Goal: Task Accomplishment & Management: Use online tool/utility

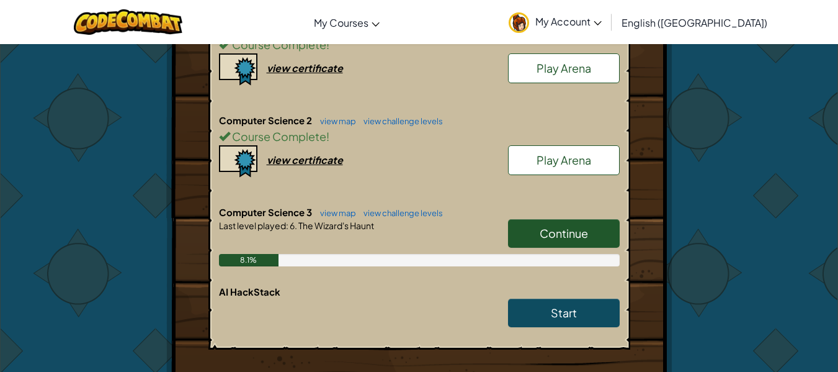
scroll to position [315, 0]
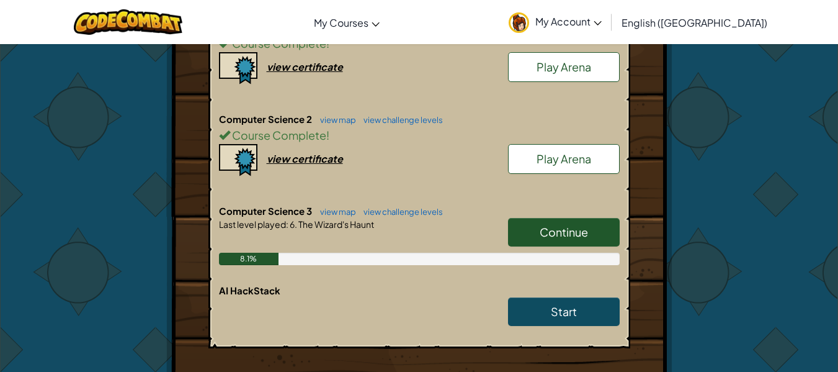
click at [575, 241] on link "Continue" at bounding box center [564, 232] width 112 height 29
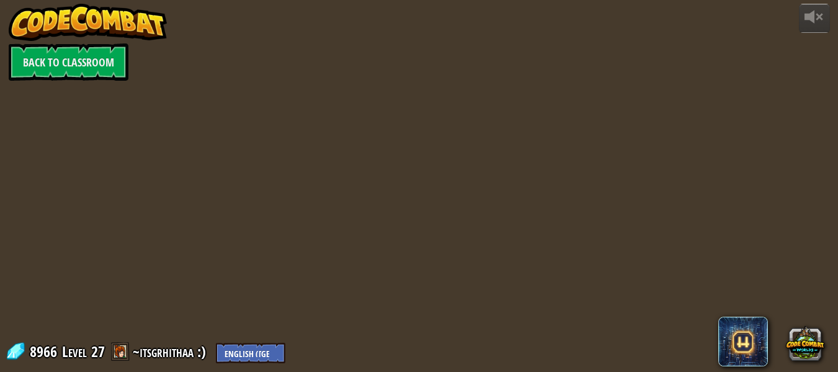
select select "en-[GEOGRAPHIC_DATA]"
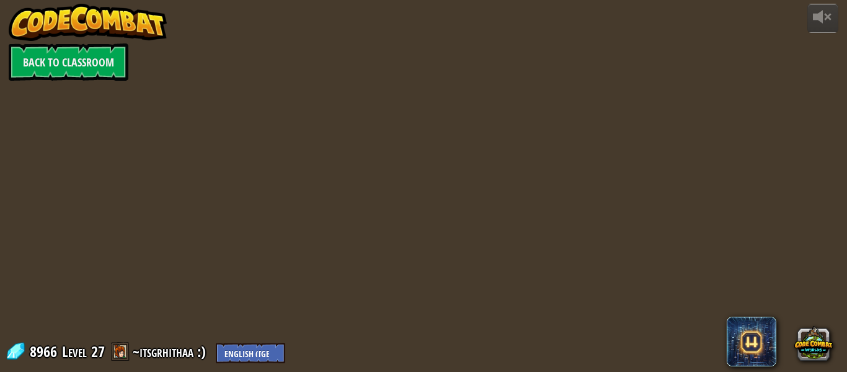
select select "en-[GEOGRAPHIC_DATA]"
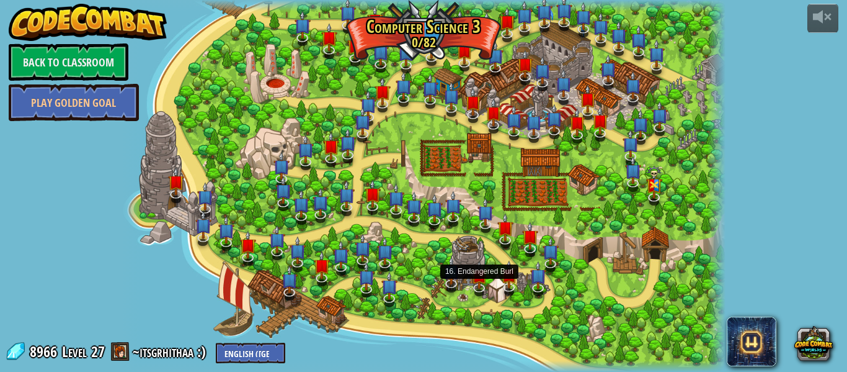
select select "en-[GEOGRAPHIC_DATA]"
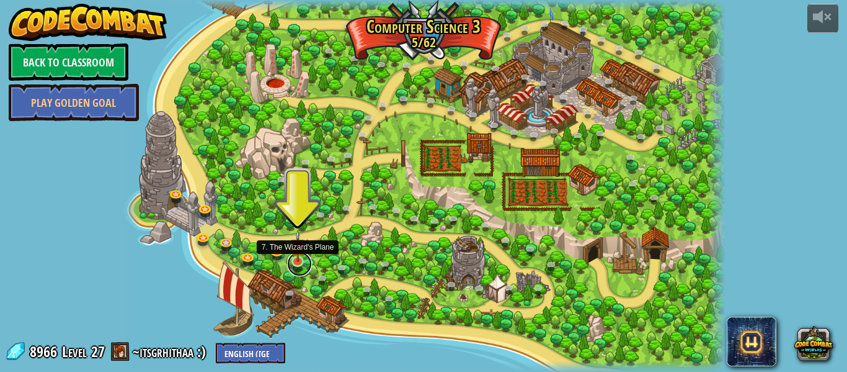
click at [299, 264] on link at bounding box center [299, 263] width 25 height 25
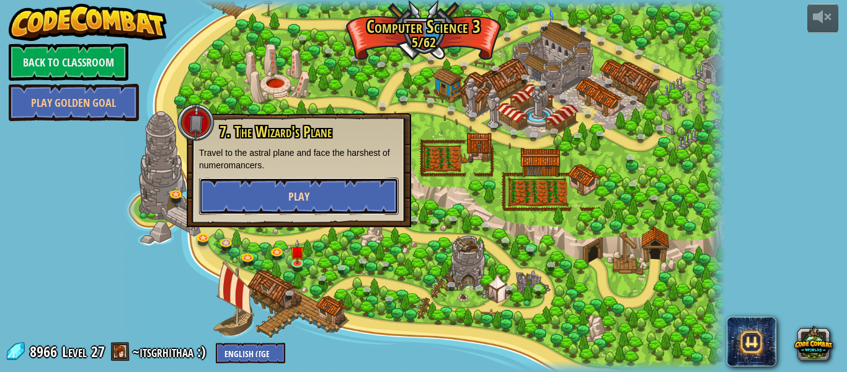
click at [315, 198] on button "Play" at bounding box center [299, 195] width 200 height 37
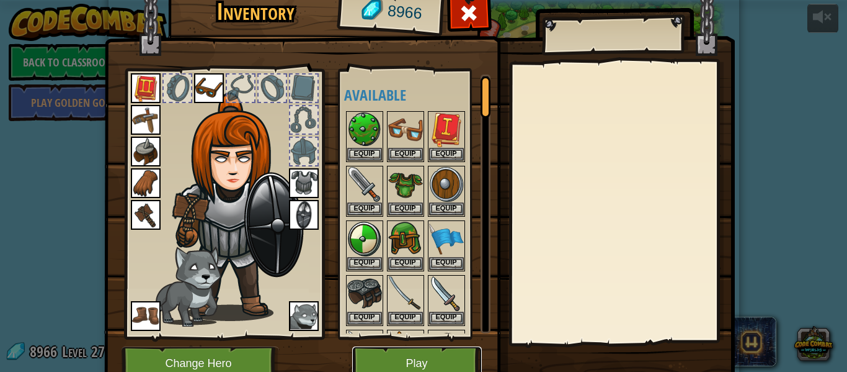
click at [396, 359] on button "Play" at bounding box center [417, 363] width 130 height 34
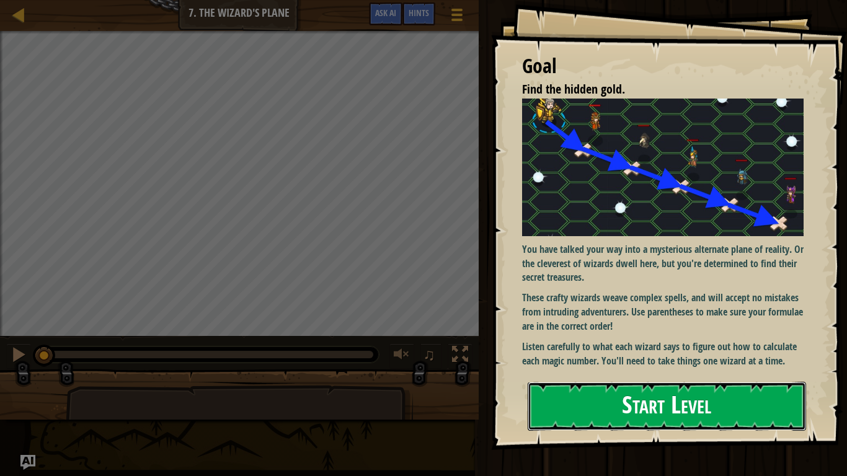
click at [590, 371] on button "Start Level" at bounding box center [667, 406] width 279 height 49
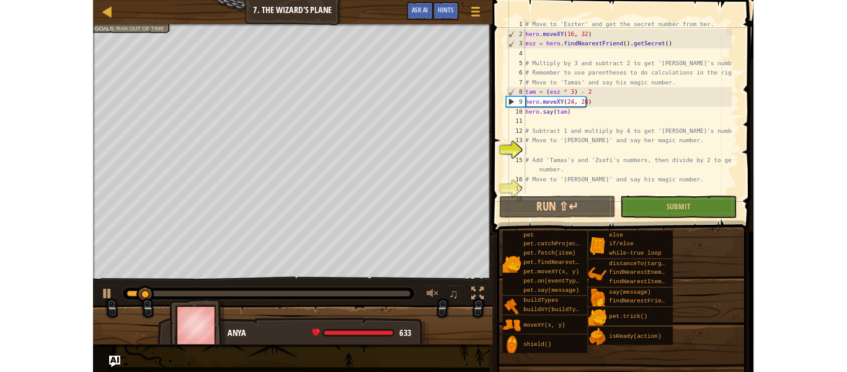
scroll to position [62, 0]
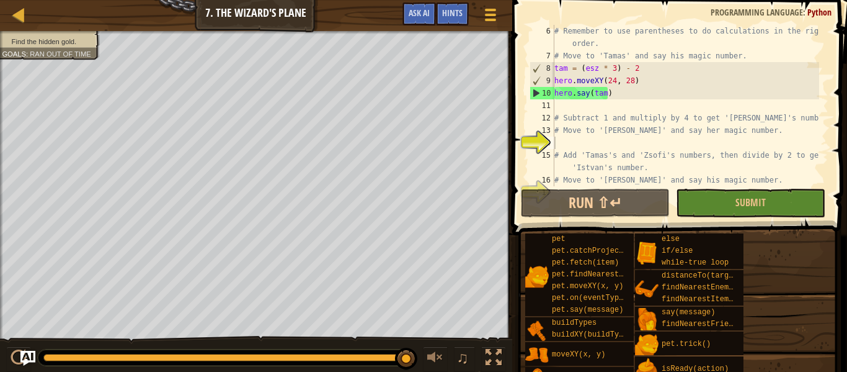
click at [599, 114] on div "# Remember to use parentheses to do calculations in the right order. # Move to …" at bounding box center [685, 124] width 267 height 199
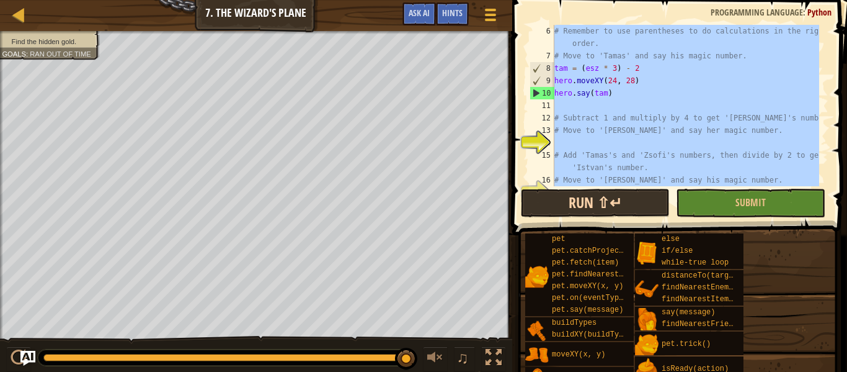
paste textarea "hero.say(csi)"
type textarea "hero.say(csi)"
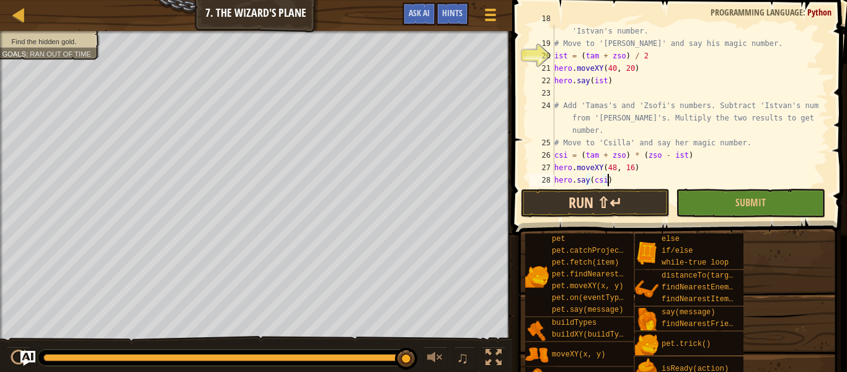
scroll to position [236, 0]
click at [591, 196] on button "Run ⇧↵" at bounding box center [595, 203] width 149 height 29
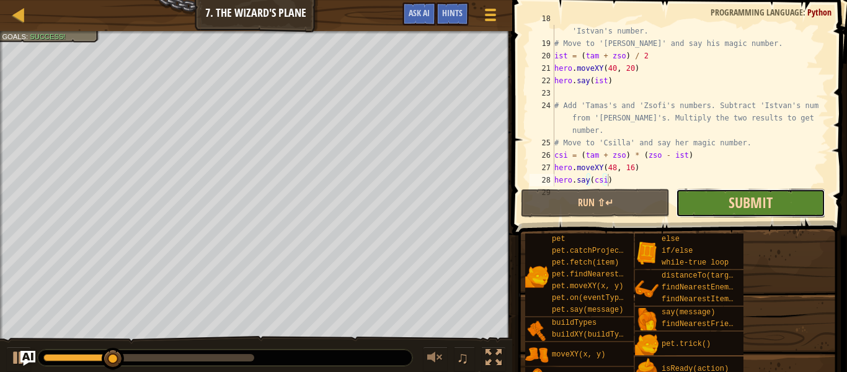
click at [753, 208] on span "Submit" at bounding box center [751, 202] width 44 height 20
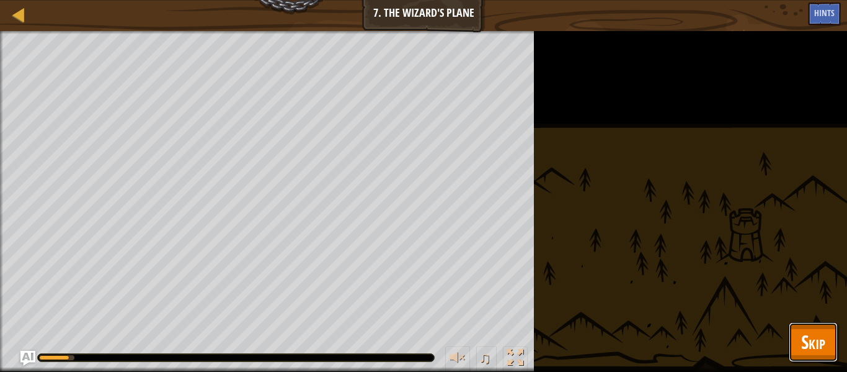
click at [820, 343] on span "Skip" at bounding box center [814, 341] width 24 height 25
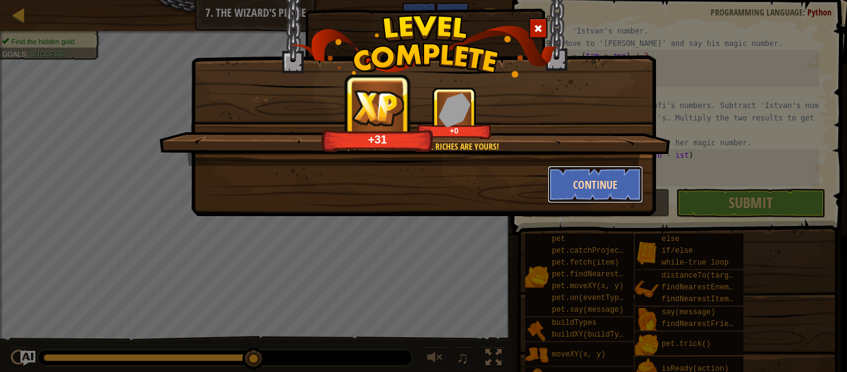
click at [577, 188] on button "Continue" at bounding box center [596, 184] width 96 height 37
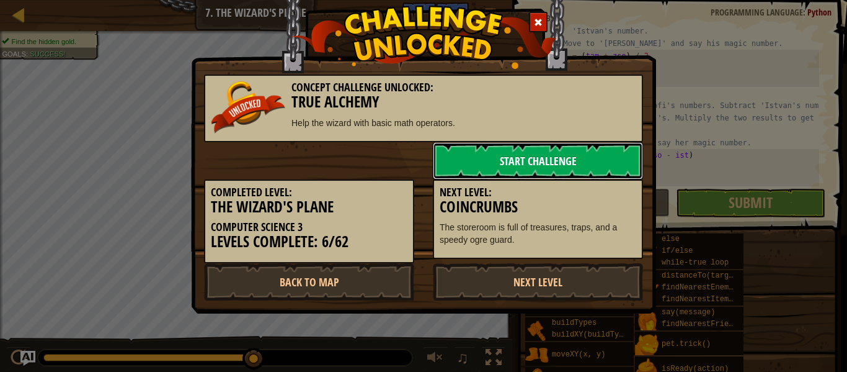
click at [552, 159] on link "Start Challenge" at bounding box center [538, 160] width 210 height 37
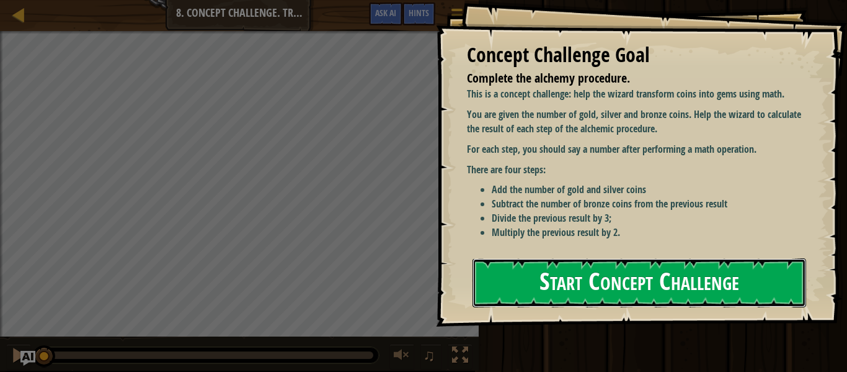
click at [597, 283] on button "Start Concept Challenge" at bounding box center [640, 282] width 334 height 49
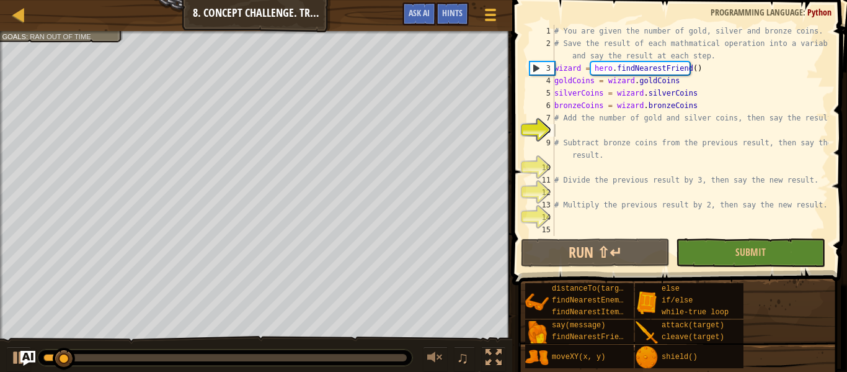
click at [296, 15] on div "Map Computer Science 3 8. Concept Challenge. True Alchemy Game Menu Done Hints …" at bounding box center [256, 15] width 512 height 31
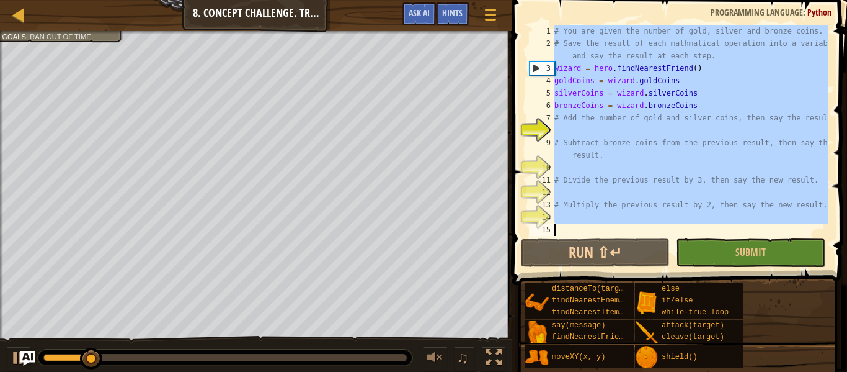
paste textarea "hero.say(cup)"
type textarea "hero.say(cup)"
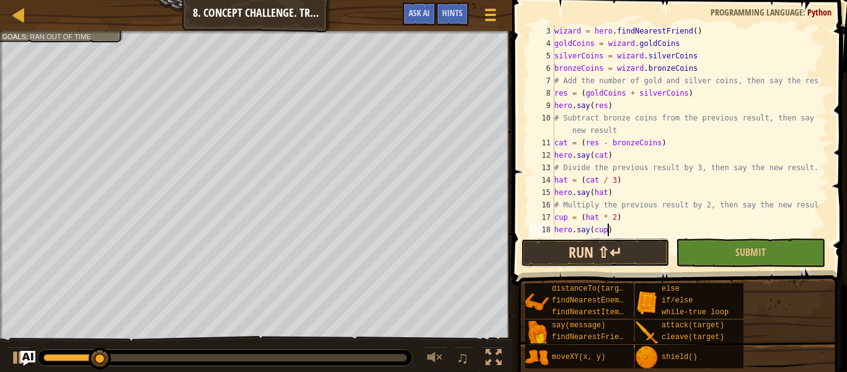
click at [624, 249] on button "Run ⇧↵" at bounding box center [595, 252] width 149 height 29
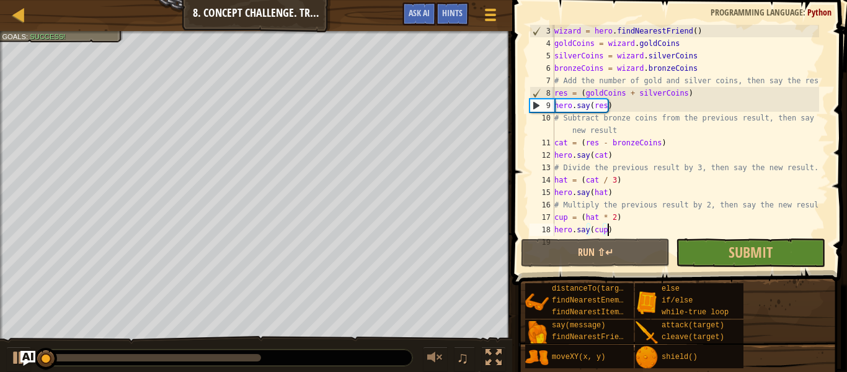
click at [731, 269] on span at bounding box center [681, 124] width 345 height 321
click at [734, 255] on span "Submit" at bounding box center [751, 252] width 44 height 20
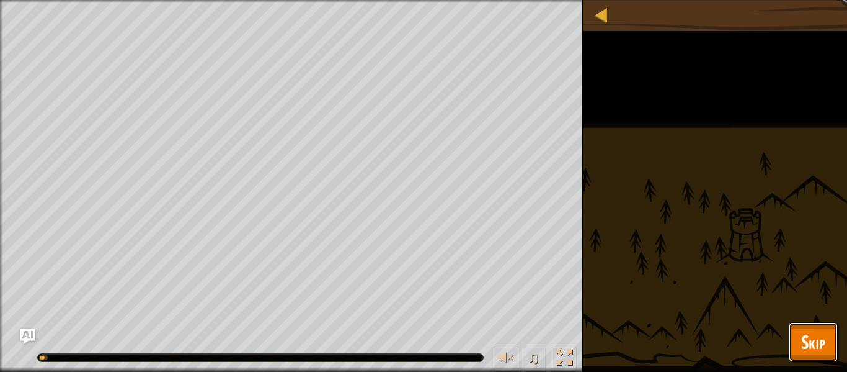
click at [795, 349] on button "Skip" at bounding box center [813, 342] width 49 height 40
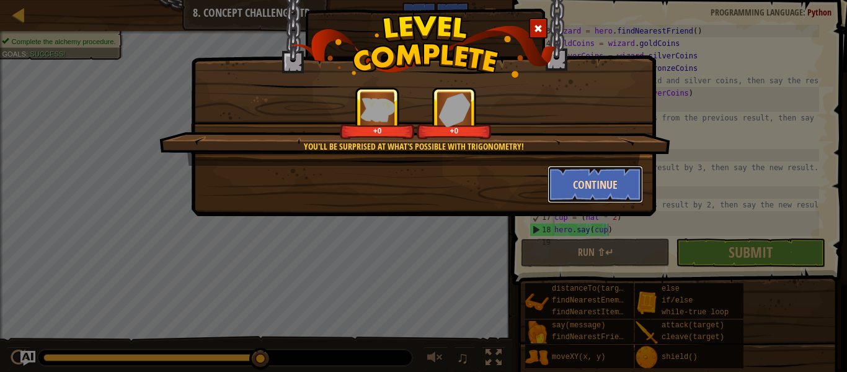
click at [568, 186] on button "Continue" at bounding box center [596, 184] width 96 height 37
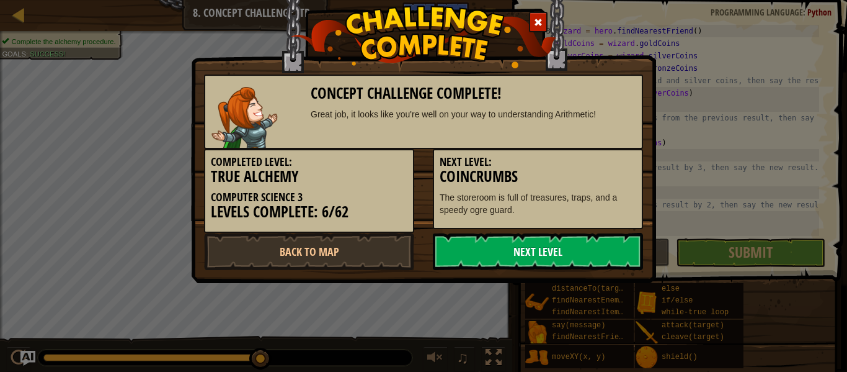
click at [463, 248] on link "Next Level" at bounding box center [538, 251] width 210 height 37
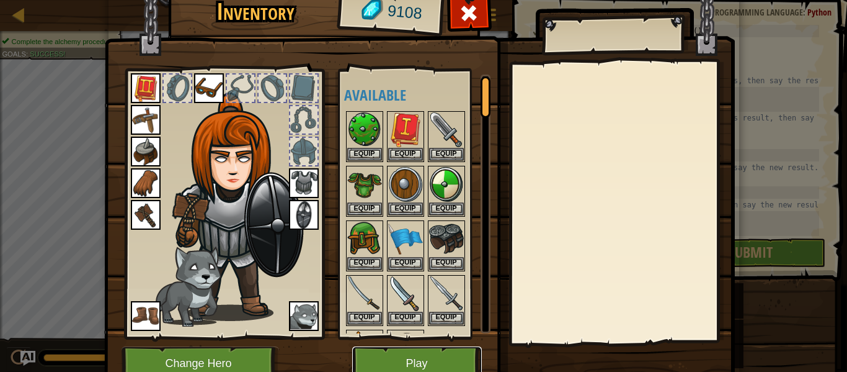
click at [422, 360] on button "Play" at bounding box center [417, 363] width 130 height 34
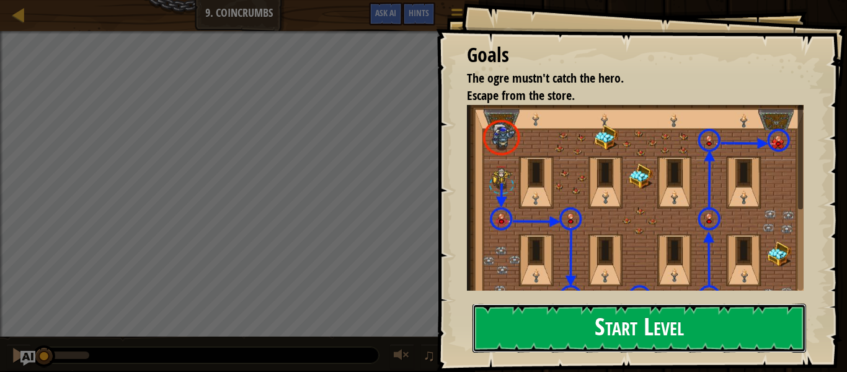
click at [633, 303] on button "Start Level" at bounding box center [640, 327] width 334 height 49
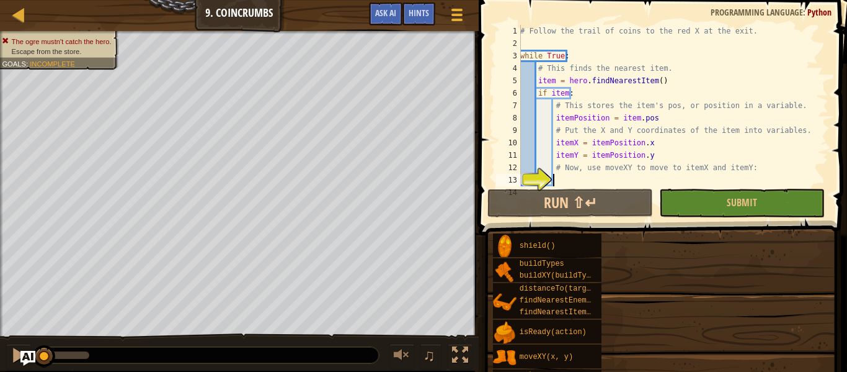
click at [656, 206] on div "Run ⇧↵ Submit Done" at bounding box center [659, 203] width 343 height 29
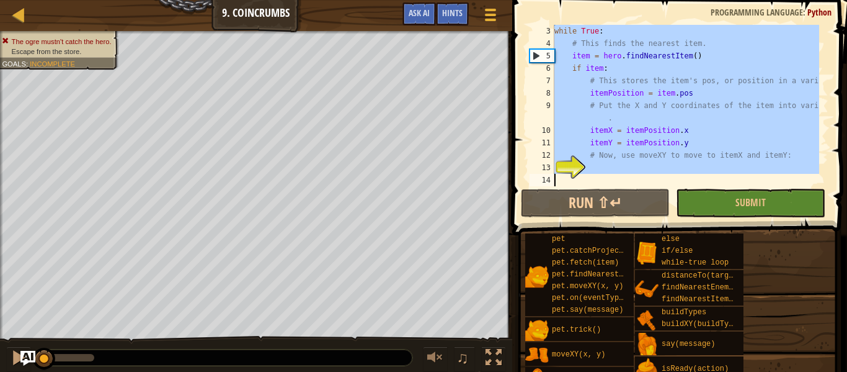
paste textarea "hero.moveXY(itemX, itemY)"
type textarea "hero.moveXY(itemX, itemY)"
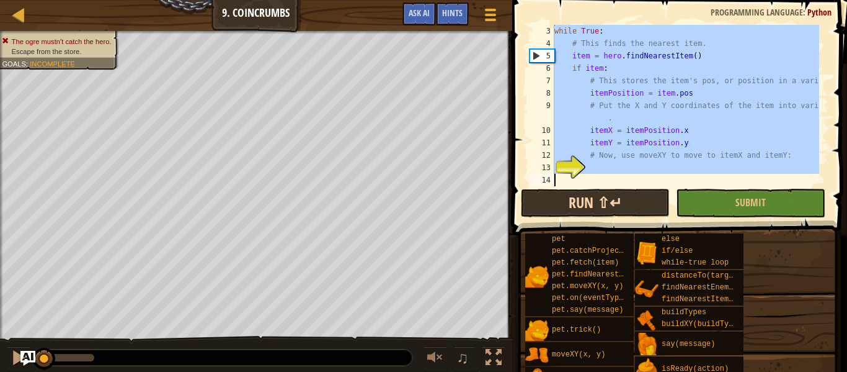
scroll to position [12, 0]
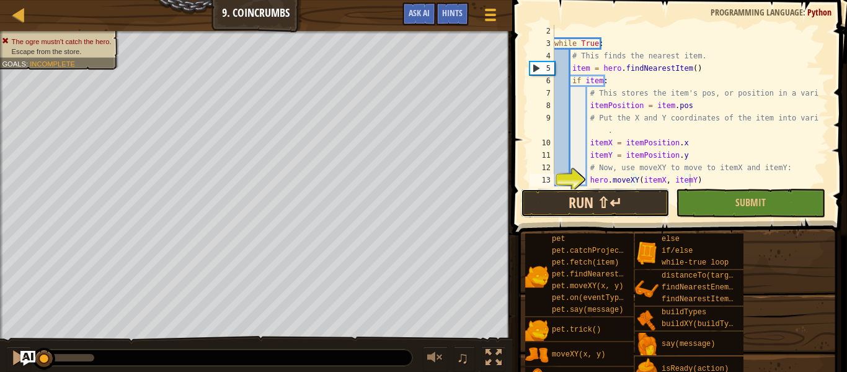
click at [617, 198] on button "Run ⇧↵" at bounding box center [595, 203] width 149 height 29
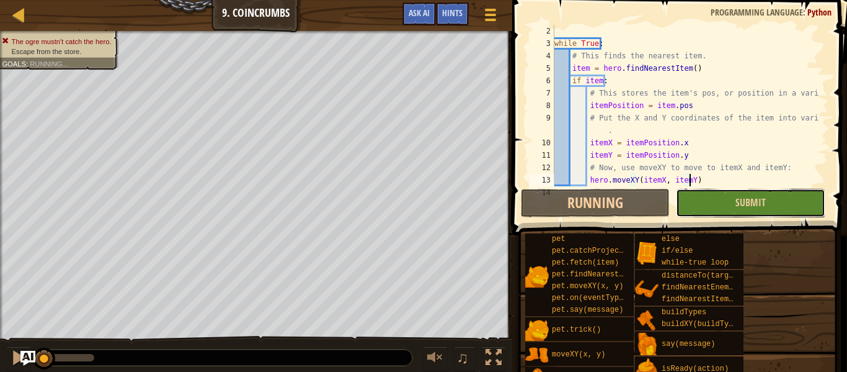
click at [723, 207] on button "Submit" at bounding box center [750, 203] width 149 height 29
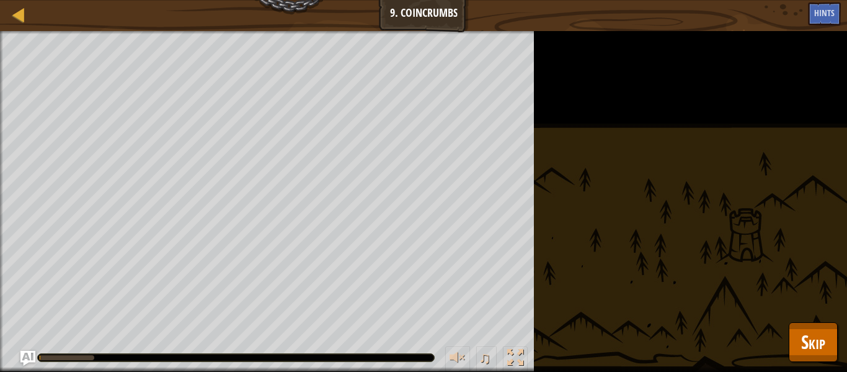
click at [787, 328] on div "The ogre mustn't catch the hero. Escape from the store. Goals : Running... ♫ An…" at bounding box center [423, 201] width 847 height 341
click at [825, 343] on span "Skip" at bounding box center [814, 341] width 24 height 25
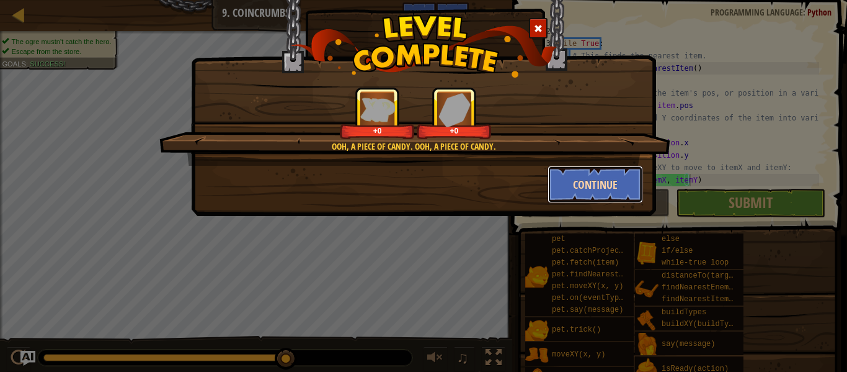
click at [576, 188] on button "Continue" at bounding box center [596, 184] width 96 height 37
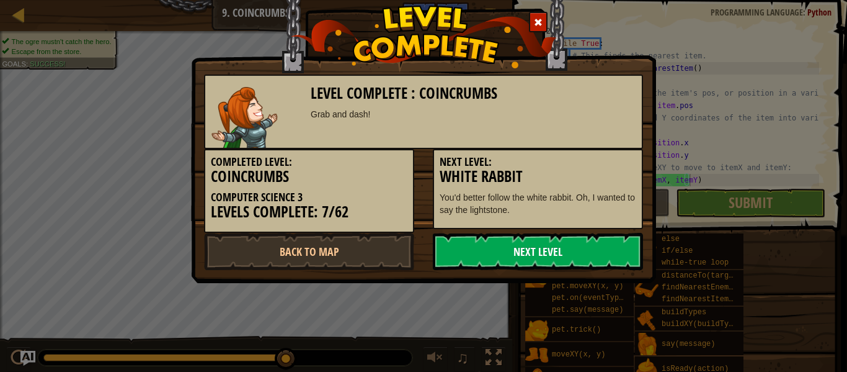
click at [528, 244] on link "Next Level" at bounding box center [538, 251] width 210 height 37
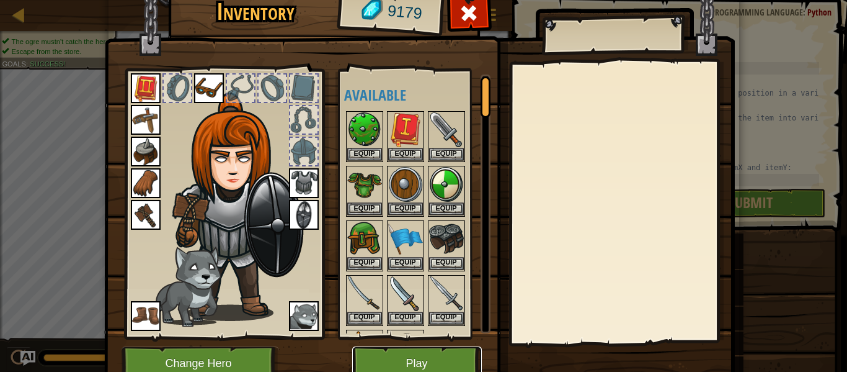
click at [439, 354] on button "Play" at bounding box center [417, 363] width 130 height 34
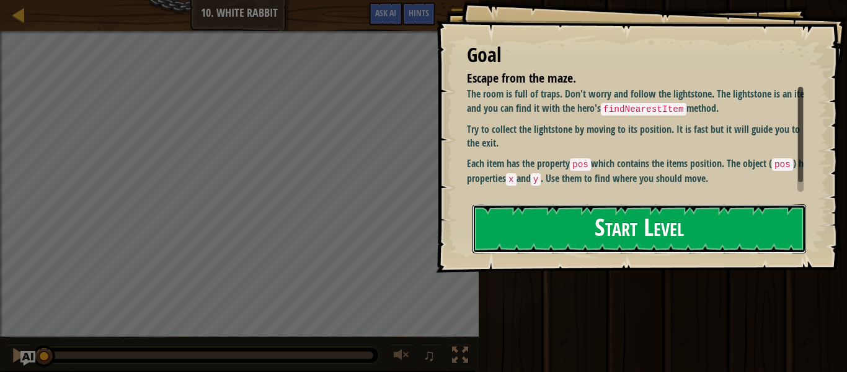
click at [585, 204] on button "Start Level" at bounding box center [640, 228] width 334 height 49
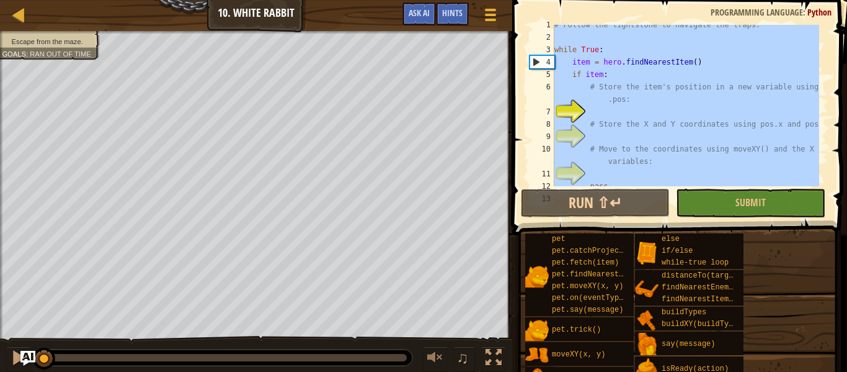
type textarea "pass"
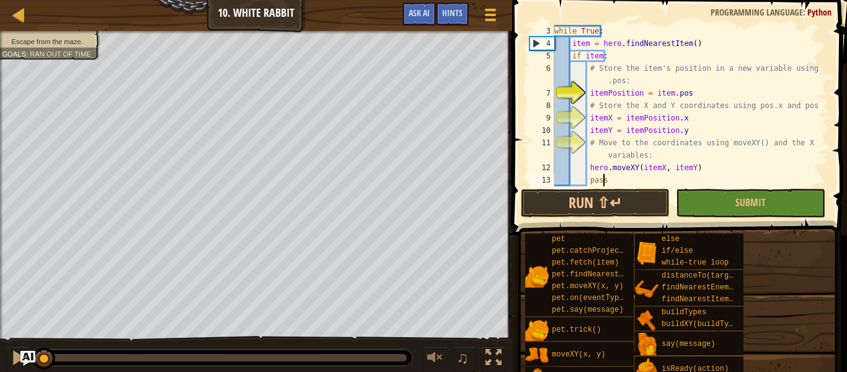
scroll to position [25, 0]
click at [579, 190] on button "Run ⇧↵" at bounding box center [595, 203] width 149 height 29
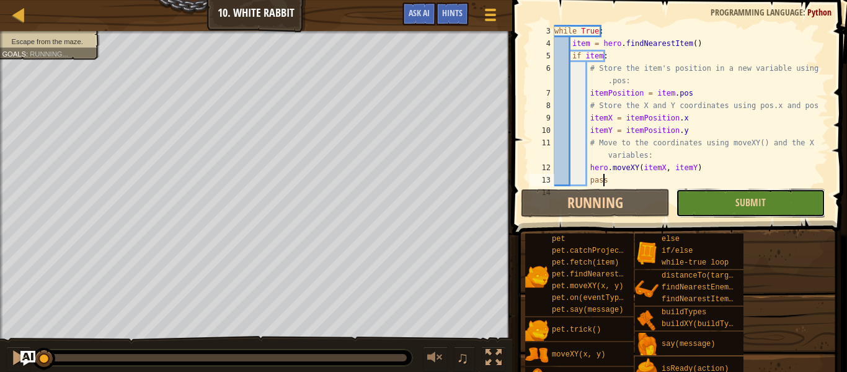
click at [718, 199] on button "Submit" at bounding box center [750, 203] width 149 height 29
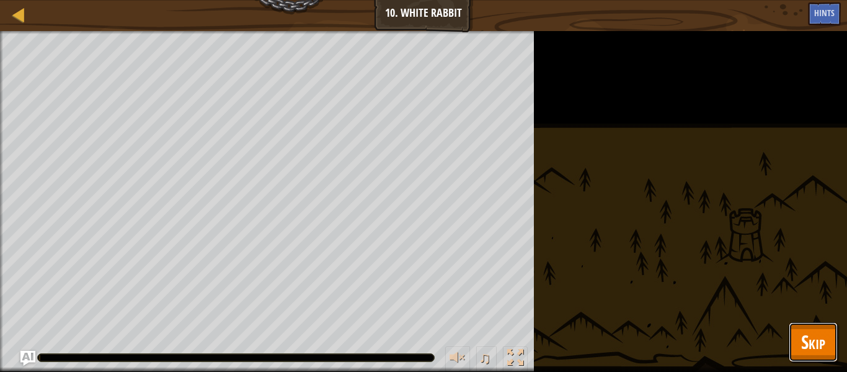
click at [798, 336] on button "Skip" at bounding box center [813, 342] width 49 height 40
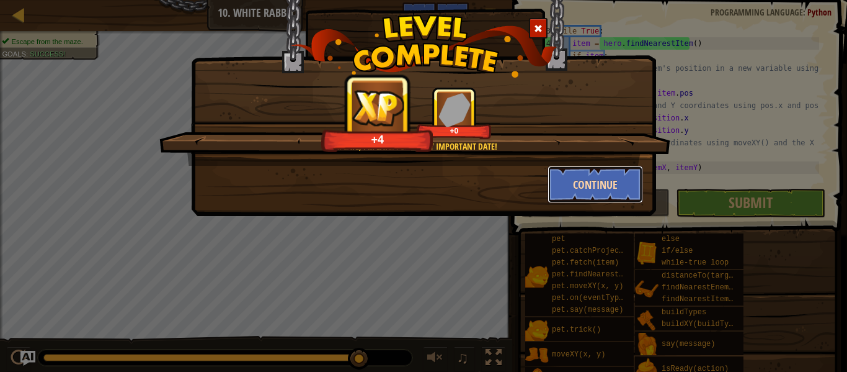
click at [570, 181] on button "Continue" at bounding box center [596, 184] width 96 height 37
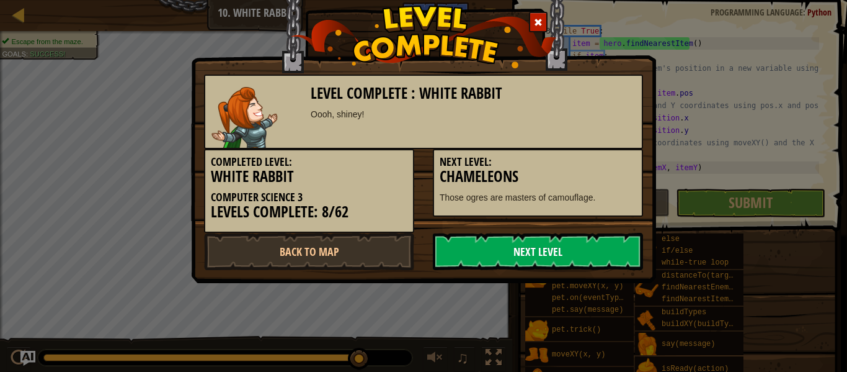
click at [560, 249] on link "Next Level" at bounding box center [538, 251] width 210 height 37
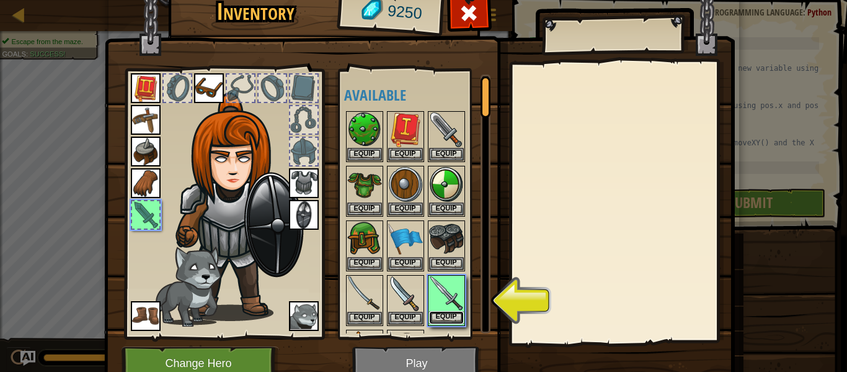
click at [442, 316] on button "Equip" at bounding box center [446, 317] width 35 height 13
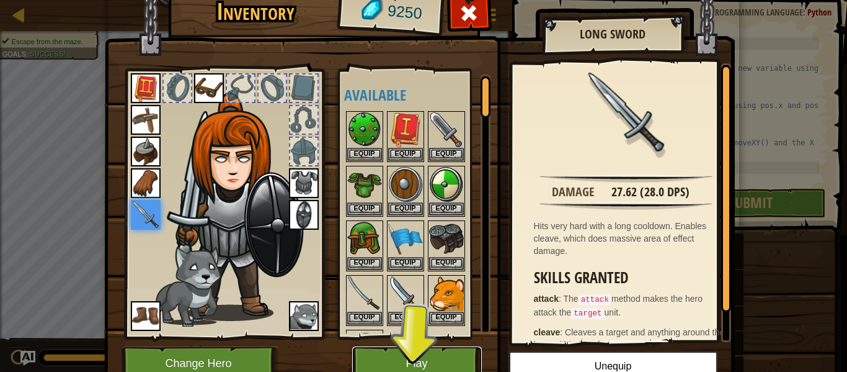
click at [406, 359] on button "Play" at bounding box center [417, 363] width 130 height 34
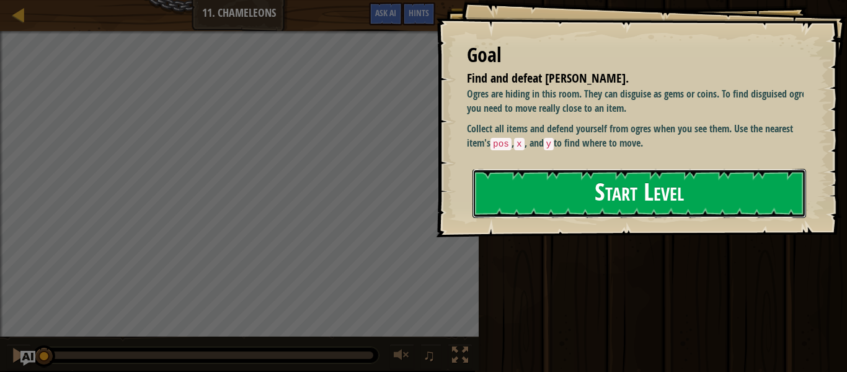
click at [579, 203] on button "Start Level" at bounding box center [640, 193] width 334 height 49
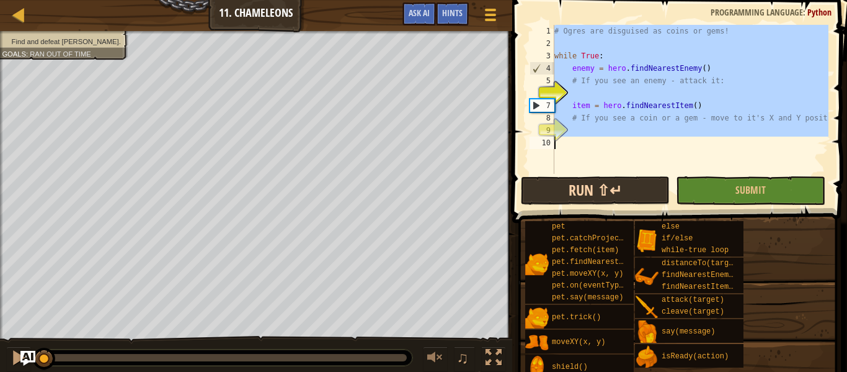
paste textarea "hero.moveXY(itemX, itemY)"
type textarea "hero.moveXY(itemX, itemY)"
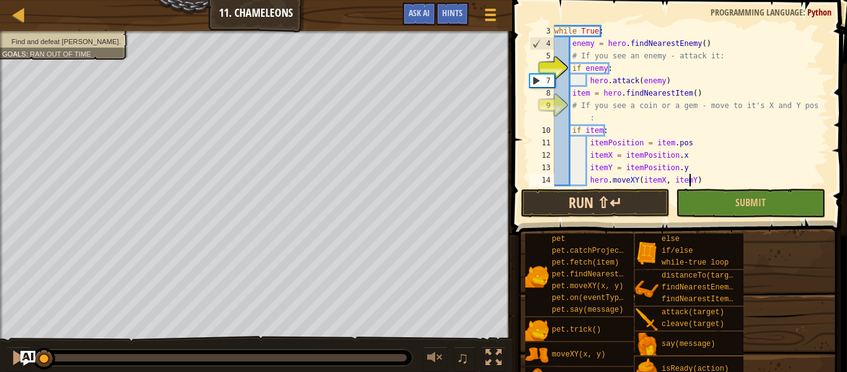
scroll to position [25, 0]
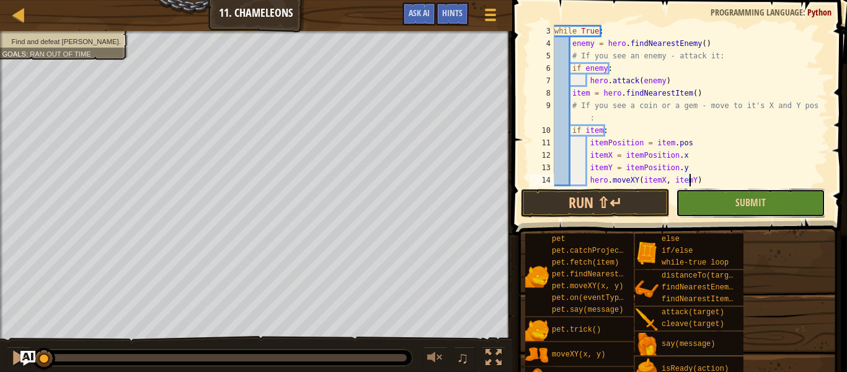
click at [731, 209] on button "Submit" at bounding box center [750, 203] width 149 height 29
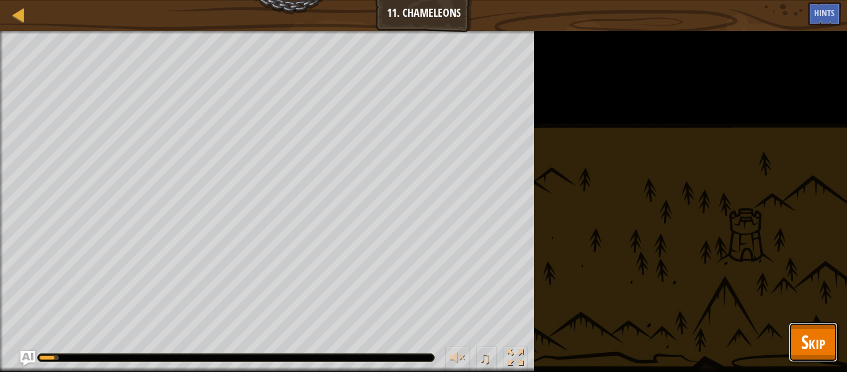
click at [813, 341] on span "Skip" at bounding box center [814, 341] width 24 height 25
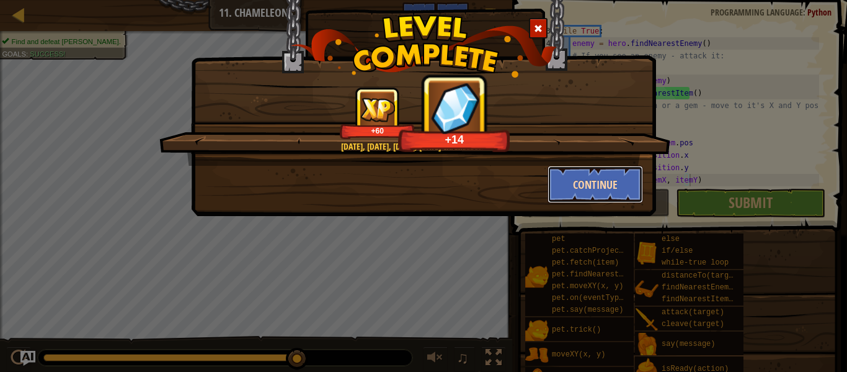
click at [622, 192] on button "Continue" at bounding box center [596, 184] width 96 height 37
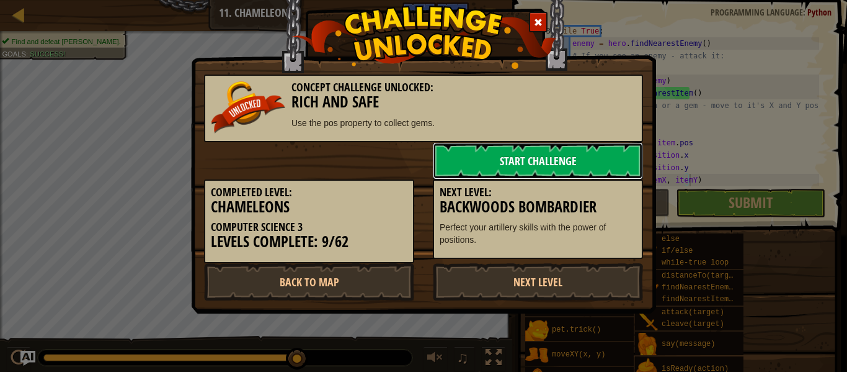
click at [509, 156] on link "Start Challenge" at bounding box center [538, 160] width 210 height 37
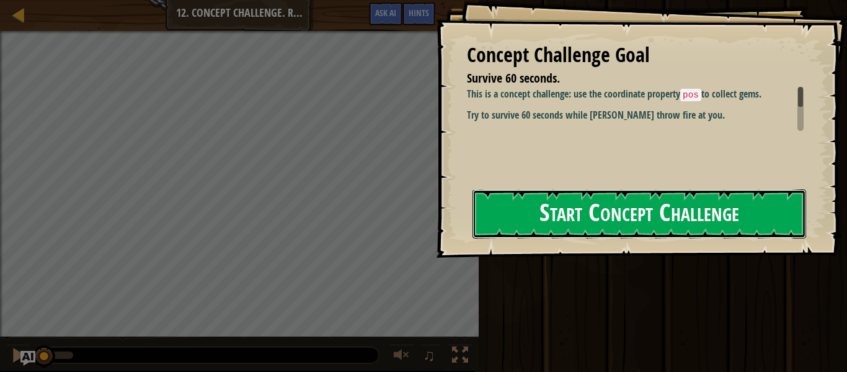
click at [568, 211] on button "Start Concept Challenge" at bounding box center [640, 213] width 334 height 49
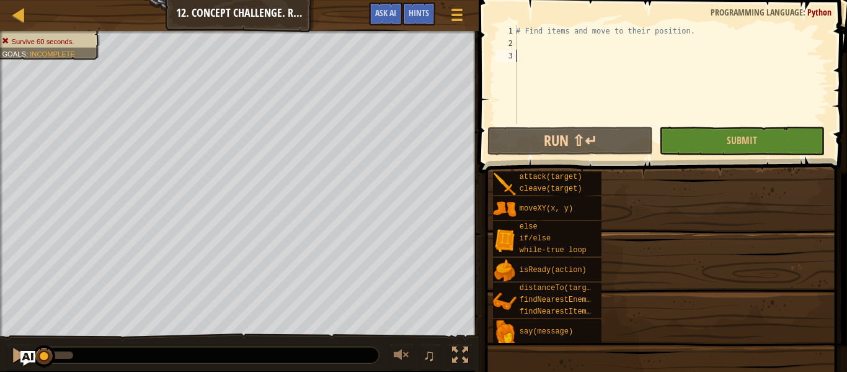
click at [602, 228] on div "attack(target) cleave(target) moveXY(x, y) else if/else while-true loop isReady…" at bounding box center [666, 257] width 346 height 172
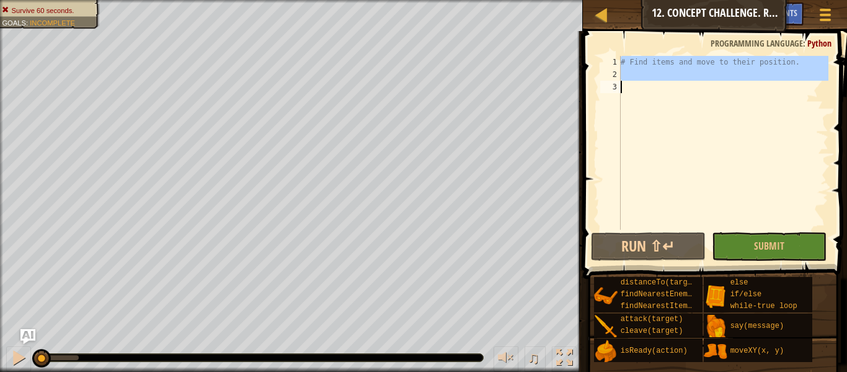
paste textarea "hero.moveXY(itemX, itemY)"
type textarea "hero.moveXY(itemX, itemY)"
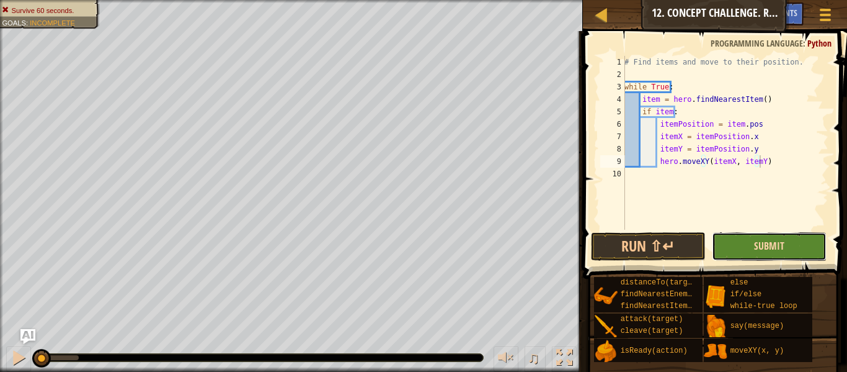
click at [767, 246] on span "Submit" at bounding box center [769, 246] width 30 height 14
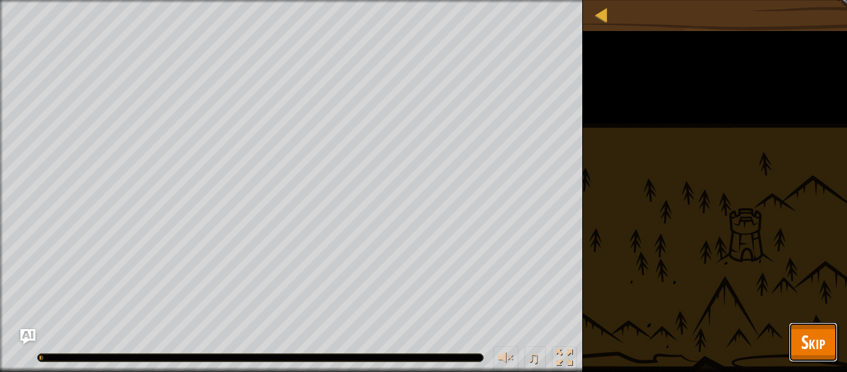
click at [815, 333] on span "Skip" at bounding box center [814, 341] width 24 height 25
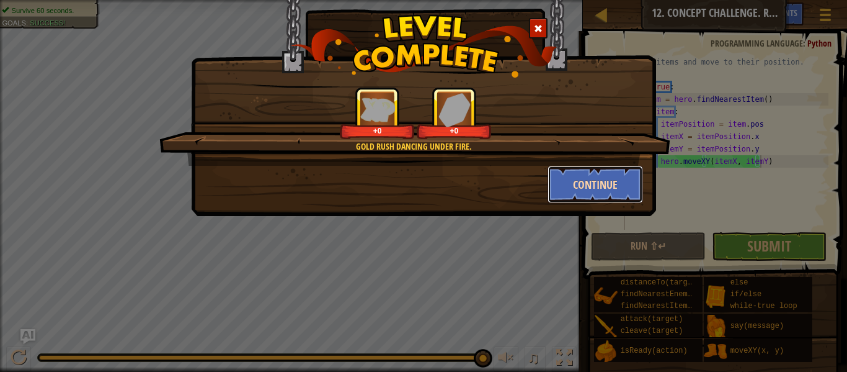
click at [576, 184] on button "Continue" at bounding box center [596, 184] width 96 height 37
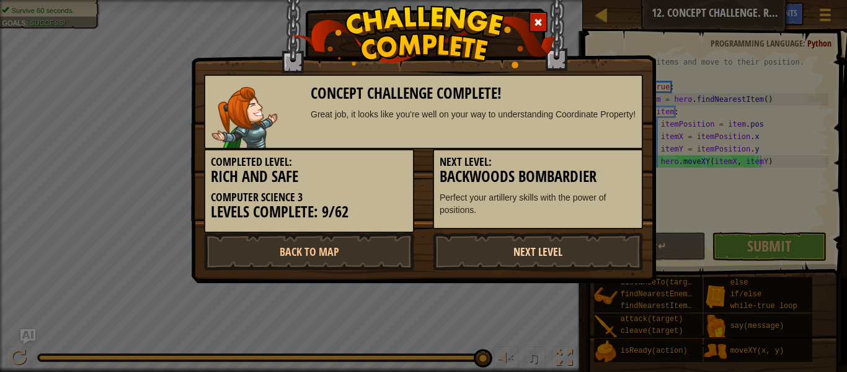
click at [541, 246] on link "Next Level" at bounding box center [538, 251] width 210 height 37
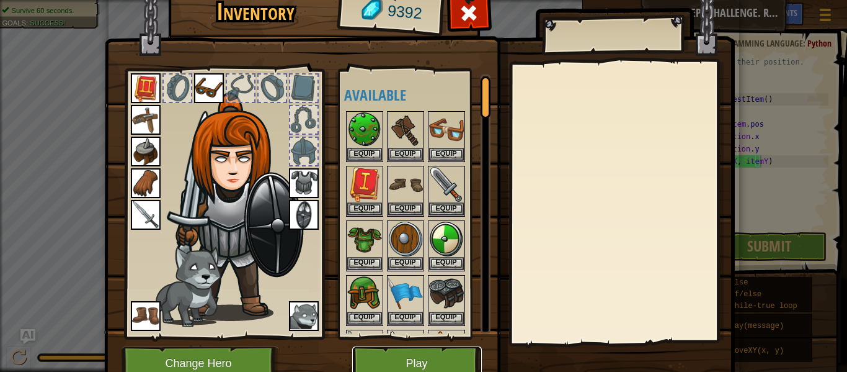
click at [404, 357] on button "Play" at bounding box center [417, 363] width 130 height 34
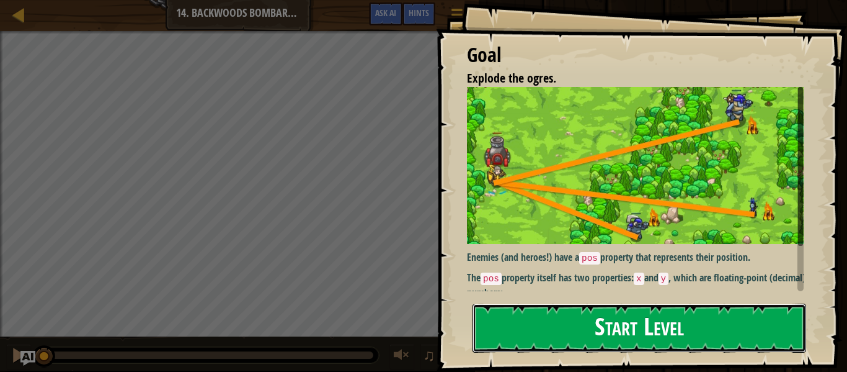
click at [571, 329] on button "Start Level" at bounding box center [640, 327] width 334 height 49
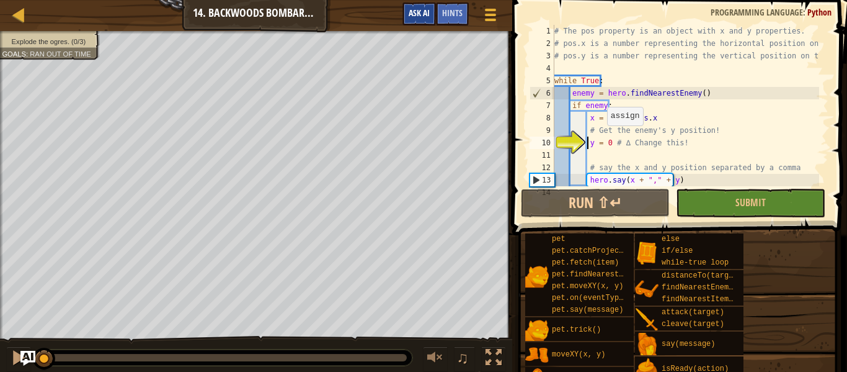
scroll to position [56, 0]
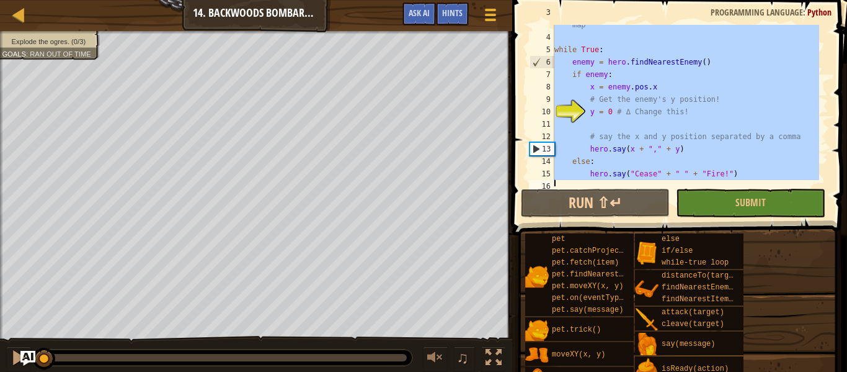
paste textarea
type textarea "hero.say("Cease" + " " + "Fire!")"
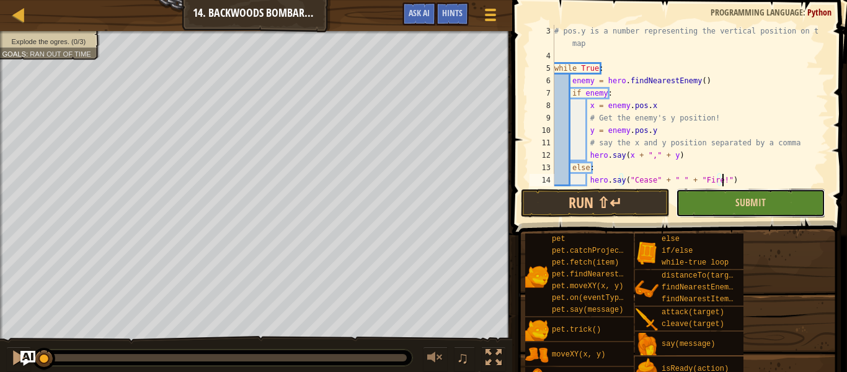
click at [722, 204] on button "Submit" at bounding box center [750, 203] width 149 height 29
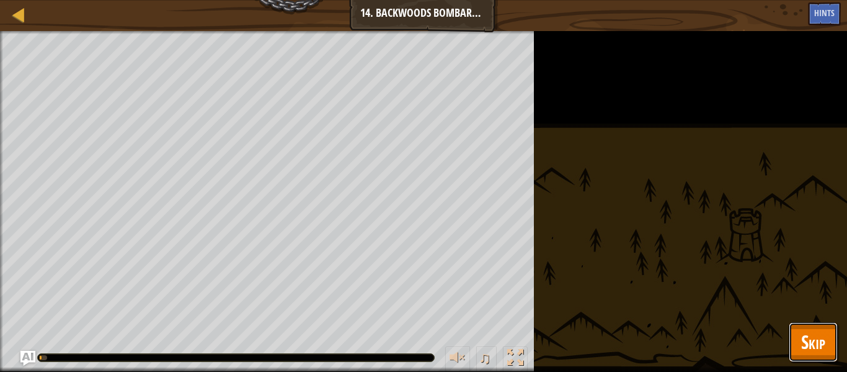
click at [813, 337] on span "Skip" at bounding box center [814, 341] width 24 height 25
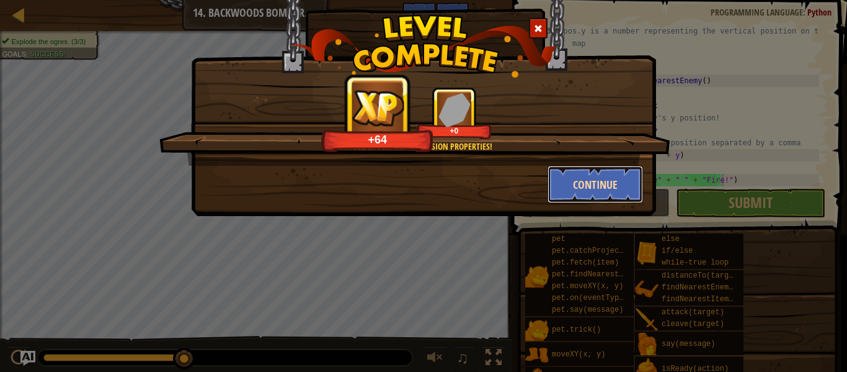
click at [609, 181] on button "Continue" at bounding box center [596, 184] width 96 height 37
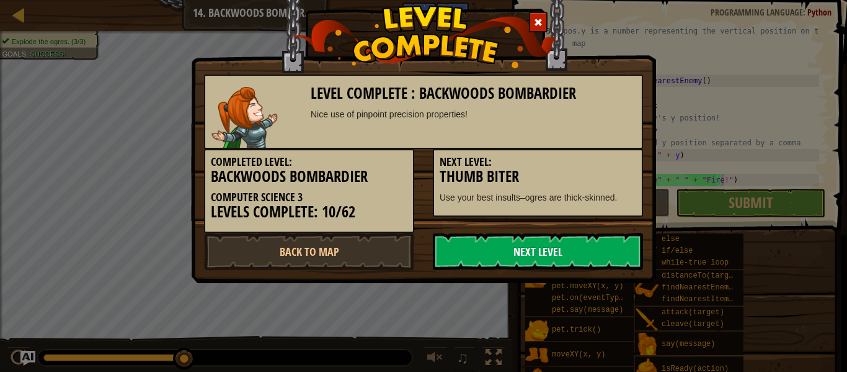
click at [514, 252] on link "Next Level" at bounding box center [538, 251] width 210 height 37
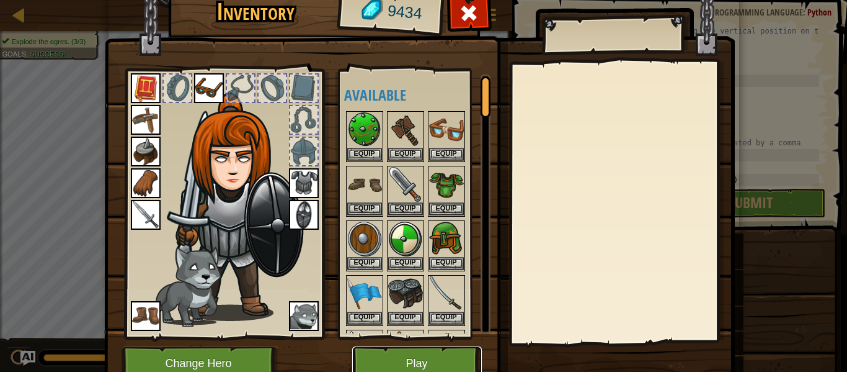
click at [401, 358] on button "Play" at bounding box center [417, 363] width 130 height 34
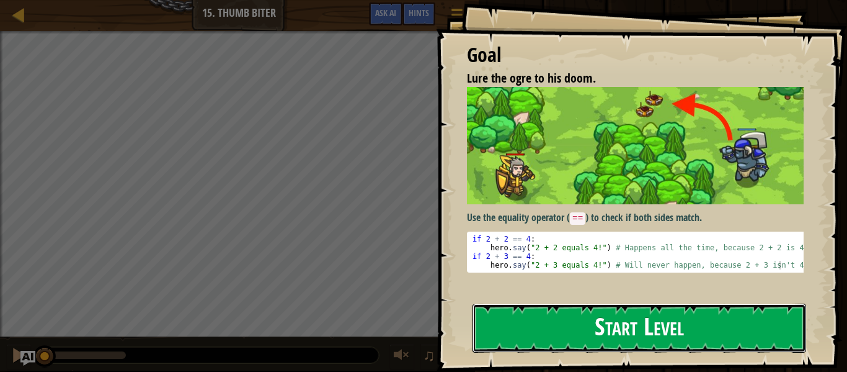
click at [574, 324] on button "Start Level" at bounding box center [640, 327] width 334 height 49
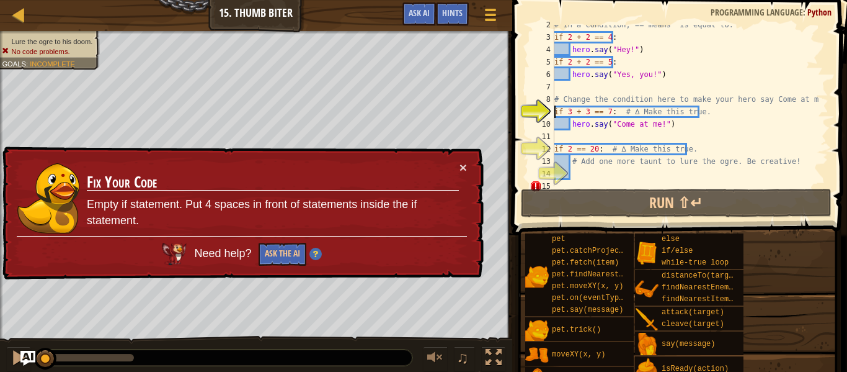
scroll to position [19, 0]
click at [589, 152] on div "# In a condition, == means "is equal to." if 2 + 2 == 4 : hero . say ( "Hey!" )…" at bounding box center [685, 112] width 267 height 186
type textarea "if 2 == 20: # ∆ Make this true."
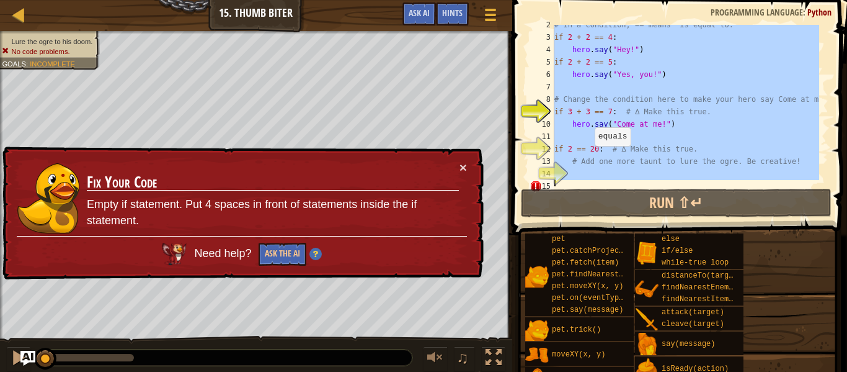
paste textarea "hero.say("Come at me bozo!")"
type textarea "hero.say("Come at me bozo!")"
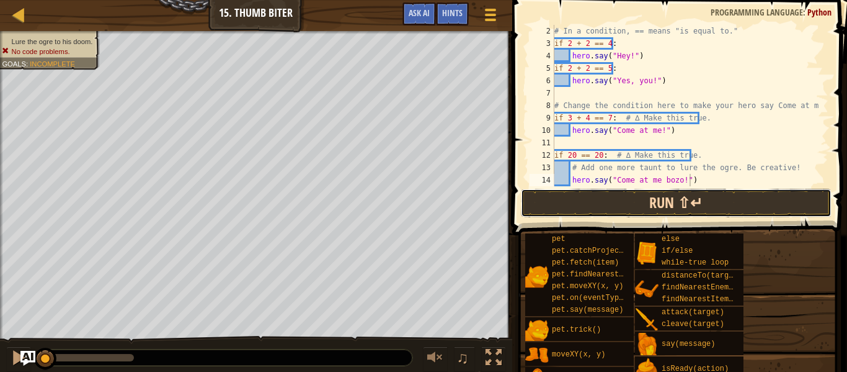
click at [688, 204] on button "Run ⇧↵" at bounding box center [676, 203] width 311 height 29
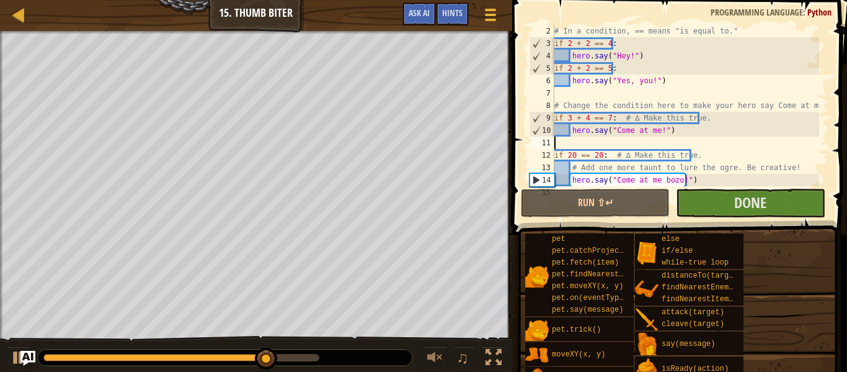
click at [761, 147] on div "# In a condition, == means "is equal to." if 2 + 2 == 4 : hero . say ( "Hey!" )…" at bounding box center [685, 118] width 267 height 186
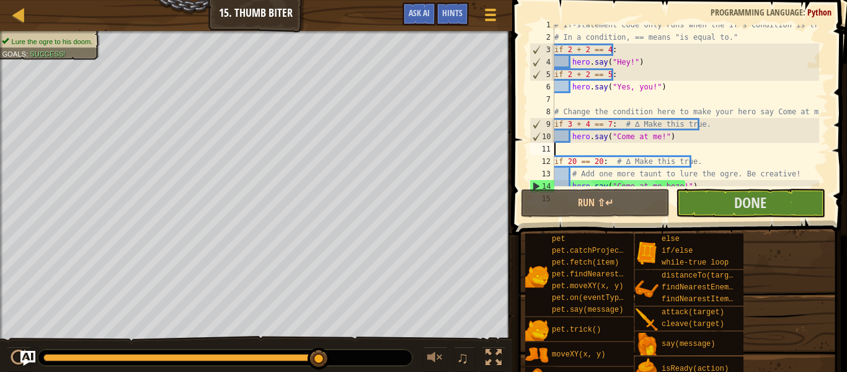
scroll to position [1, 0]
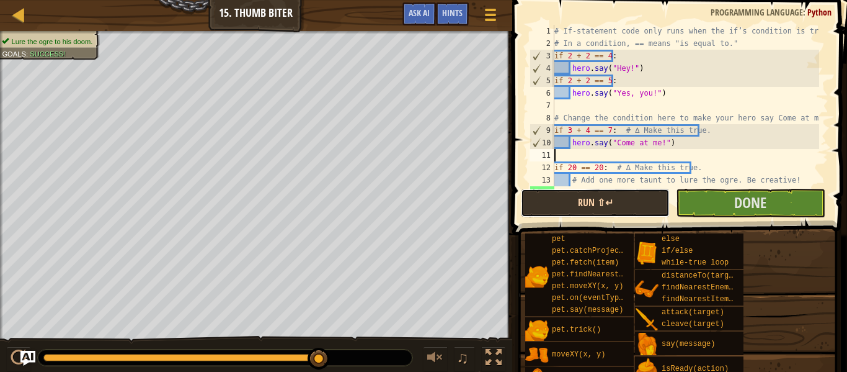
click at [561, 202] on button "Run ⇧↵" at bounding box center [595, 203] width 149 height 29
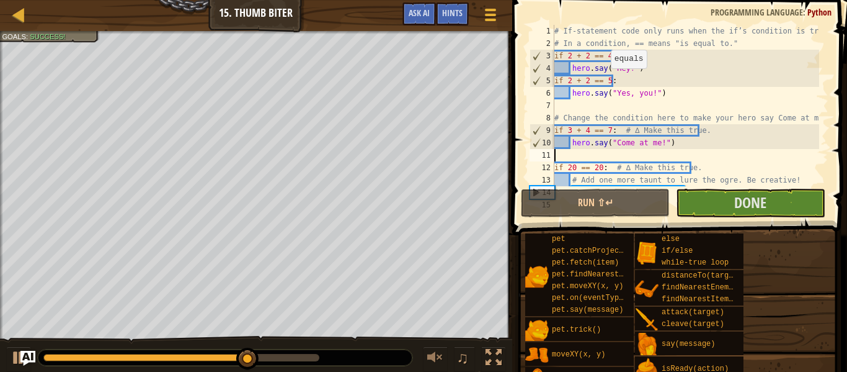
click at [605, 81] on div "# If-statement code only runs when the if’s condition is true. # In a condition…" at bounding box center [685, 118] width 267 height 186
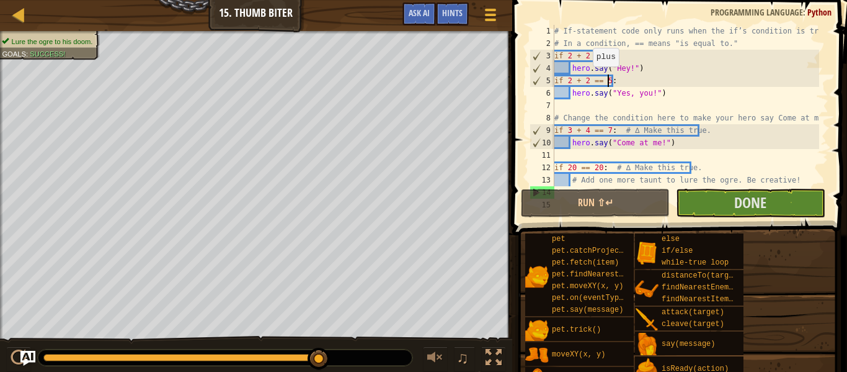
click at [587, 80] on div "# If-statement code only runs when the if’s condition is true. # In a condition…" at bounding box center [685, 118] width 267 height 186
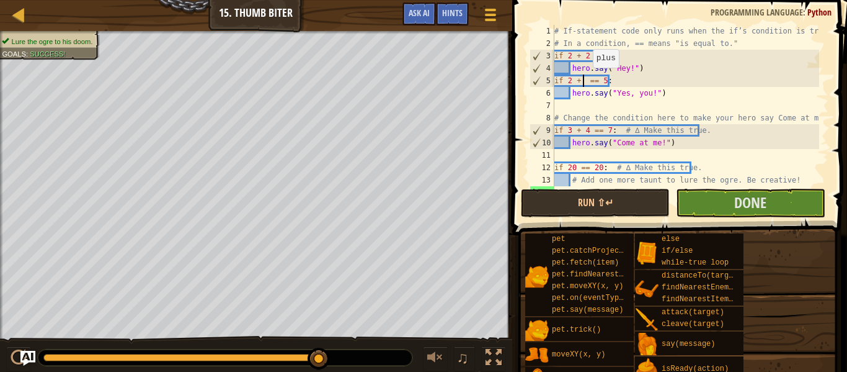
scroll to position [6, 2]
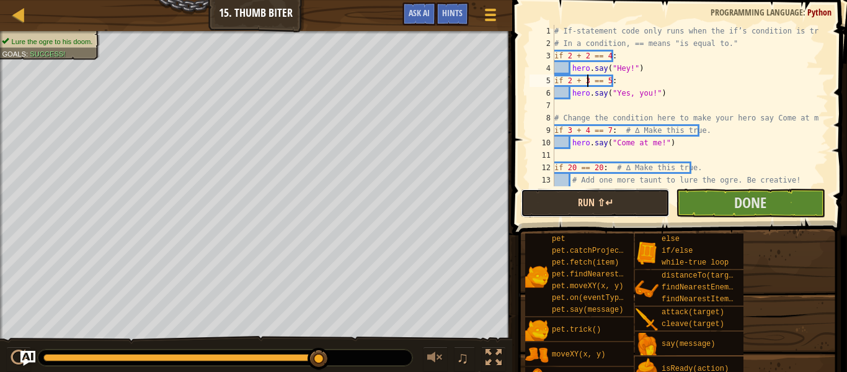
click at [628, 193] on button "Run ⇧↵" at bounding box center [595, 203] width 149 height 29
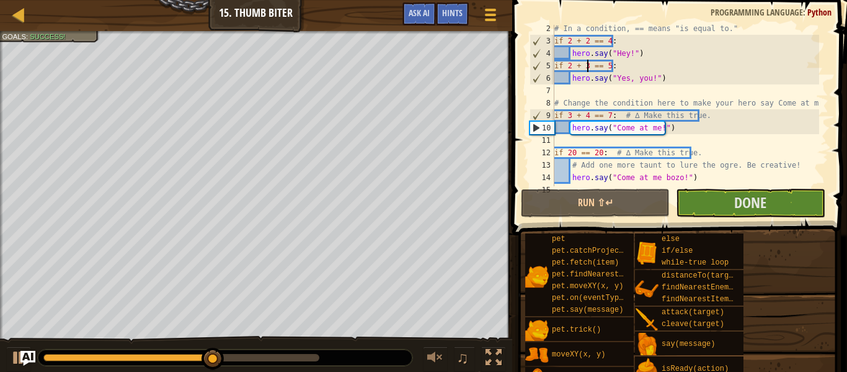
scroll to position [25, 0]
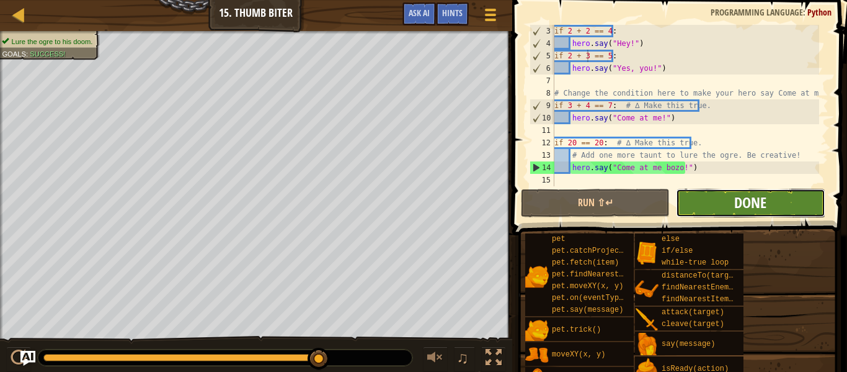
click at [751, 203] on span "Done" at bounding box center [751, 202] width 32 height 20
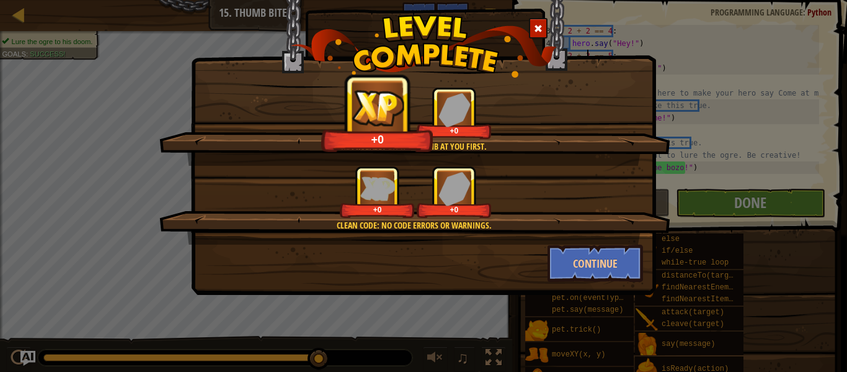
click at [540, 30] on span at bounding box center [538, 28] width 9 height 9
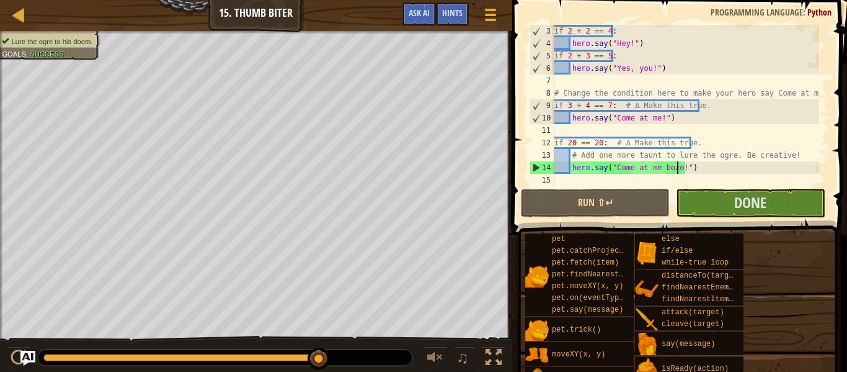
click at [677, 171] on div "if 2 + 2 == 4 : hero . say ( "Hey!" ) if 2 + 3 == 5 : hero . say ( "Yes, you!" …" at bounding box center [685, 118] width 267 height 186
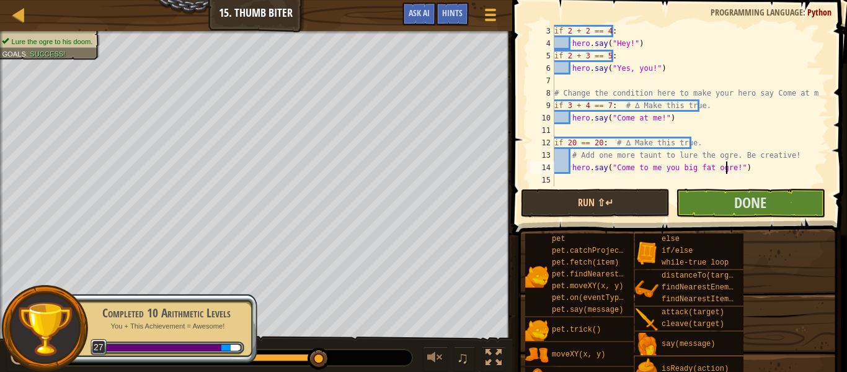
scroll to position [6, 14]
click at [654, 117] on div "if 2 + 2 == 4 : hero . say ( "Hey!" ) if 2 + 3 == 5 : hero . say ( "Yes, you!" …" at bounding box center [685, 118] width 267 height 186
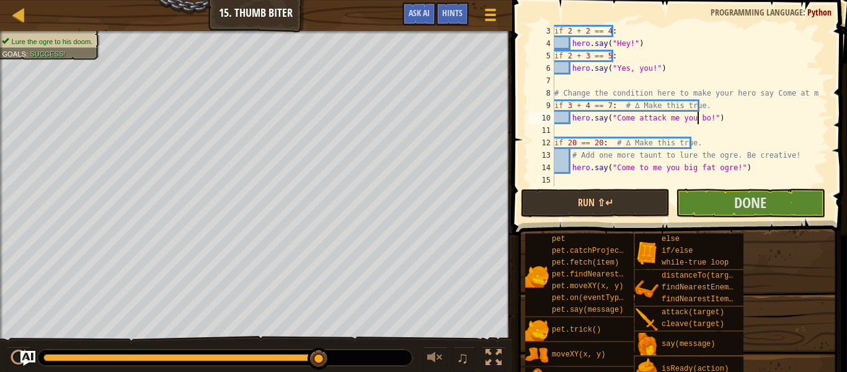
scroll to position [6, 12]
click at [613, 197] on button "Run ⇧↵" at bounding box center [595, 203] width 149 height 29
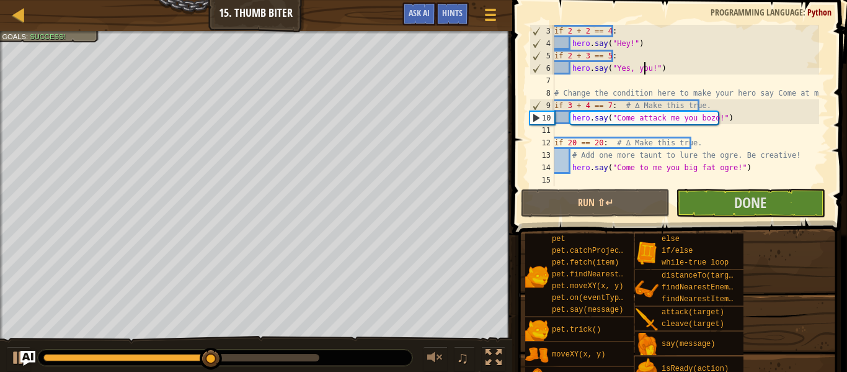
click at [646, 69] on div "if 2 + 2 == 4 : hero . say ( "Hey!" ) if 2 + 3 == 5 : hero . say ( "Yes, you!" …" at bounding box center [685, 118] width 267 height 186
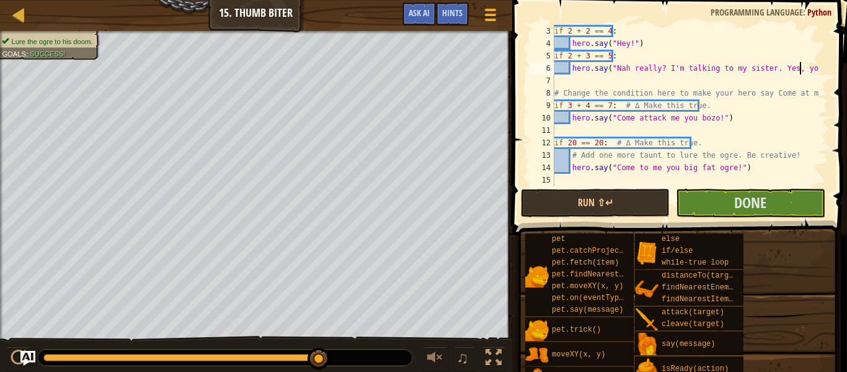
scroll to position [6, 20]
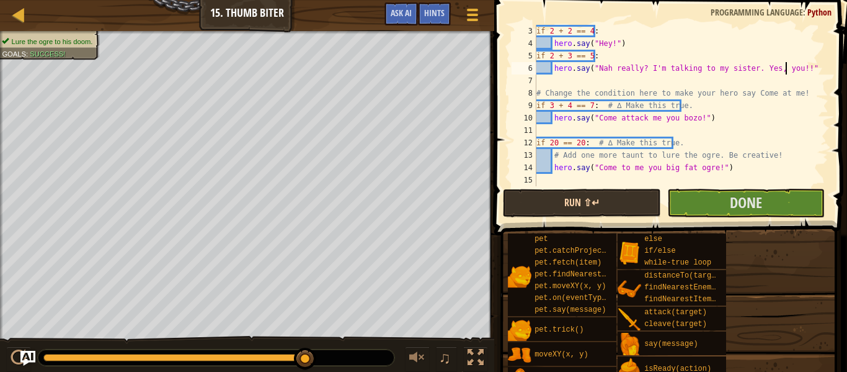
type textarea "hero.say("Nah really? I'm talking to my sister. Yes, you!!")"
click at [637, 198] on button "Run ⇧↵" at bounding box center [582, 203] width 158 height 29
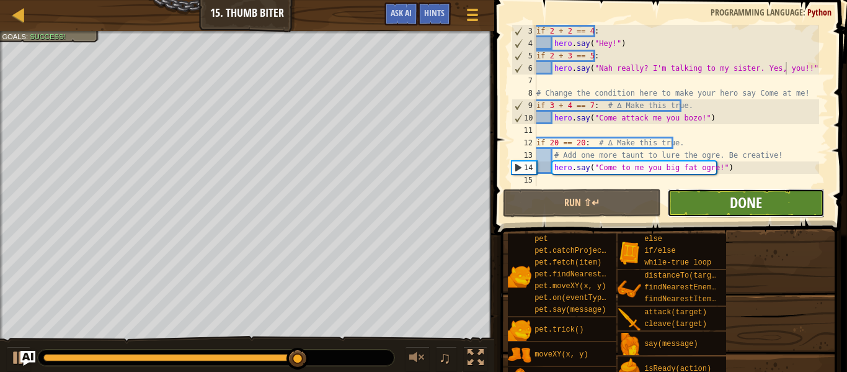
click at [732, 202] on span "Done" at bounding box center [746, 202] width 32 height 20
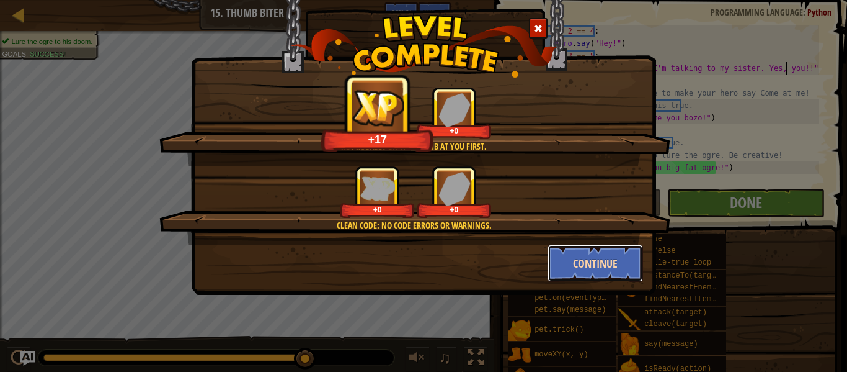
click at [580, 261] on button "Continue" at bounding box center [596, 262] width 96 height 37
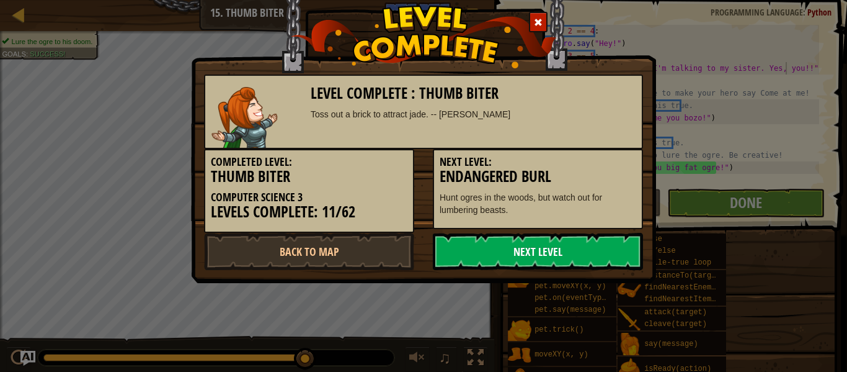
click at [579, 260] on link "Next Level" at bounding box center [538, 251] width 210 height 37
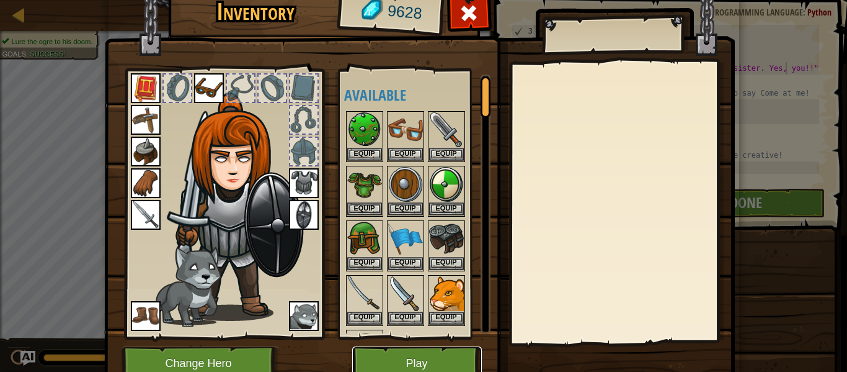
click at [413, 359] on button "Play" at bounding box center [417, 363] width 130 height 34
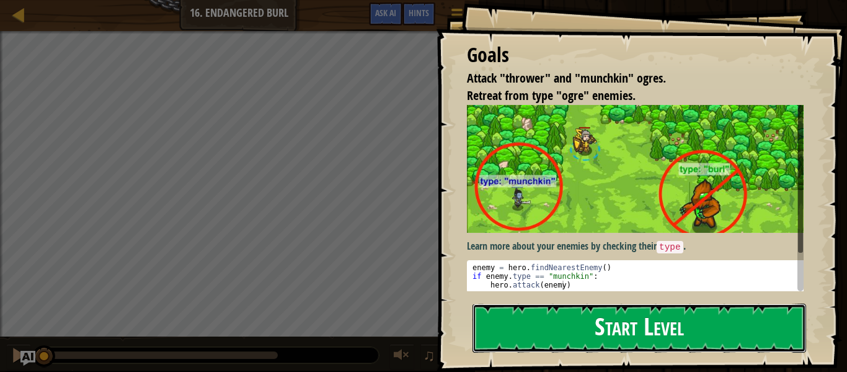
click at [568, 322] on button "Start Level" at bounding box center [640, 327] width 334 height 49
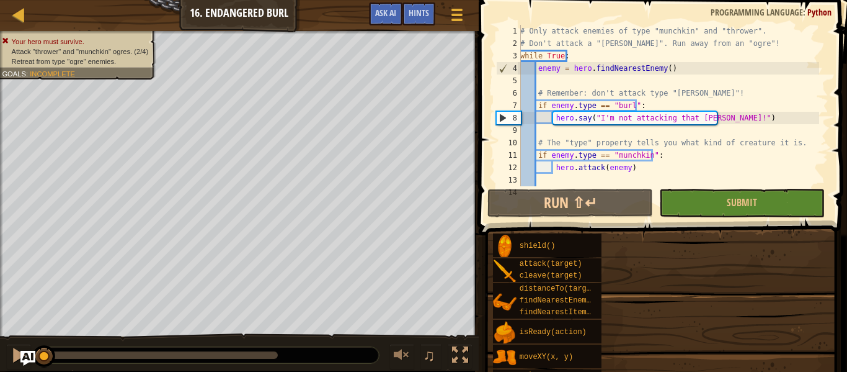
click at [599, 148] on div "# Only attack enemies of type "munchkin" and "thrower". # Don't attack a "[PERS…" at bounding box center [669, 118] width 302 height 186
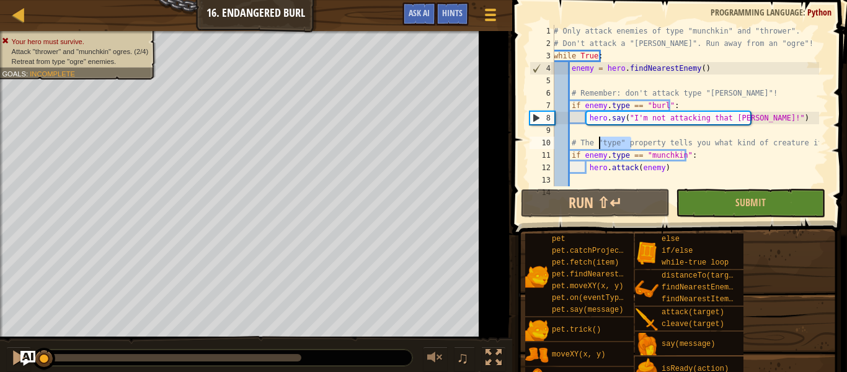
type textarea "# The "type" property tells you what kind of creature it is."
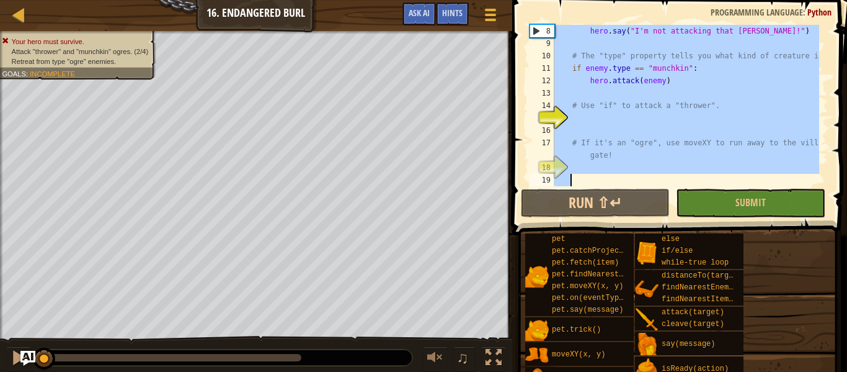
scroll to position [112, 0]
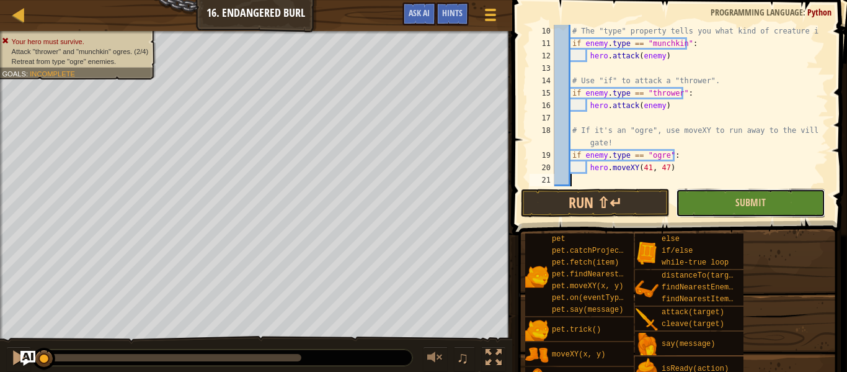
click at [715, 199] on button "Submit" at bounding box center [750, 203] width 149 height 29
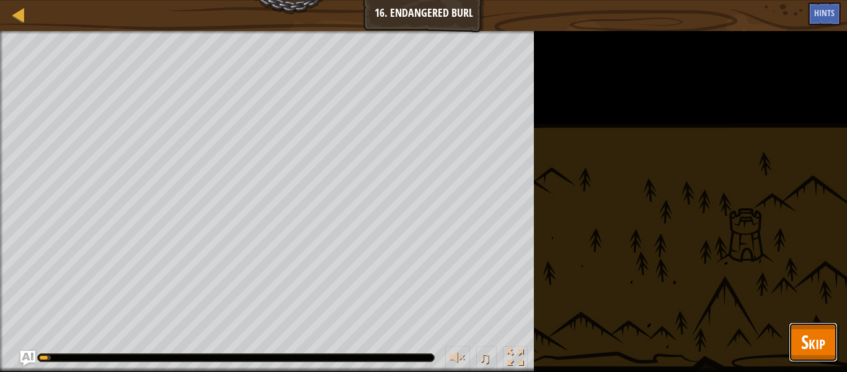
click at [803, 334] on span "Skip" at bounding box center [814, 341] width 24 height 25
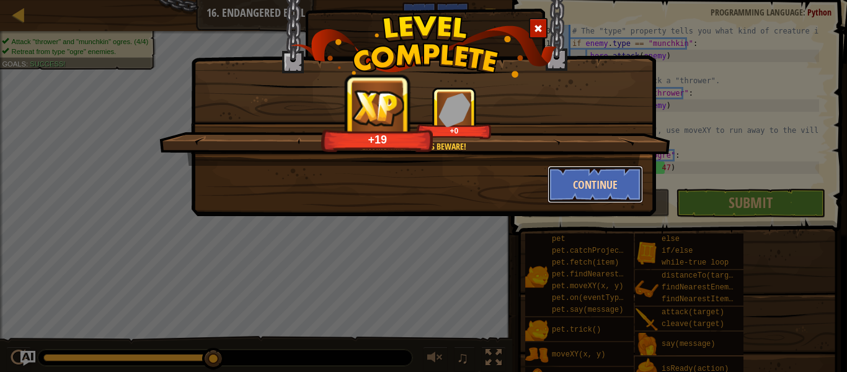
click at [605, 193] on button "Continue" at bounding box center [596, 184] width 96 height 37
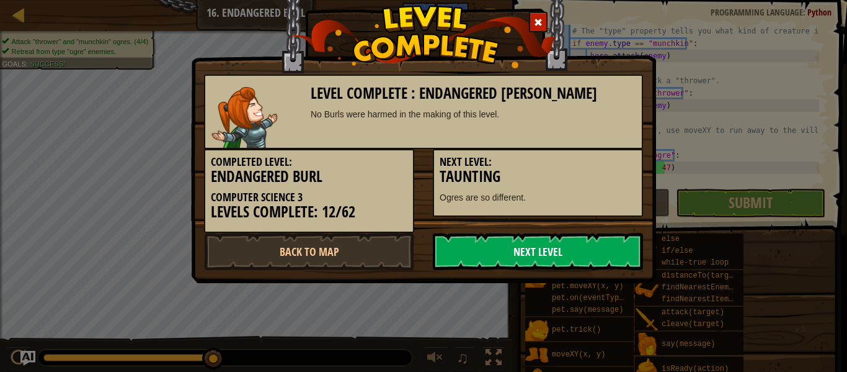
click at [489, 260] on link "Next Level" at bounding box center [538, 251] width 210 height 37
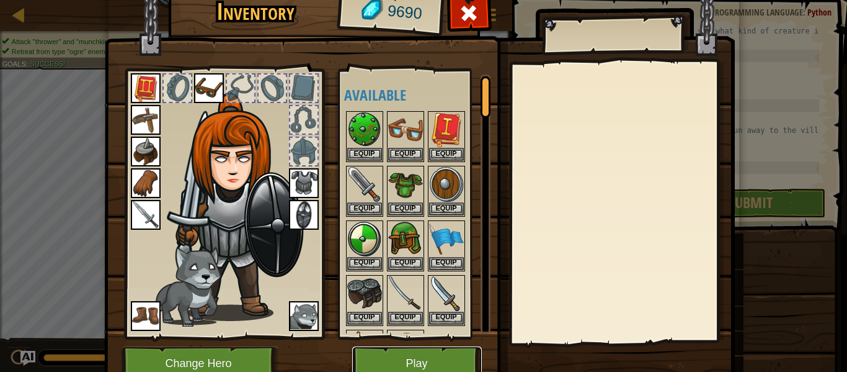
click at [399, 352] on button "Play" at bounding box center [417, 363] width 130 height 34
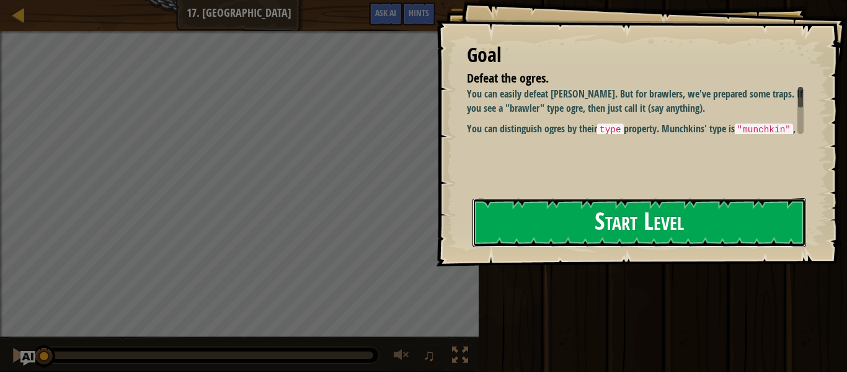
click at [607, 228] on button "Start Level" at bounding box center [640, 222] width 334 height 49
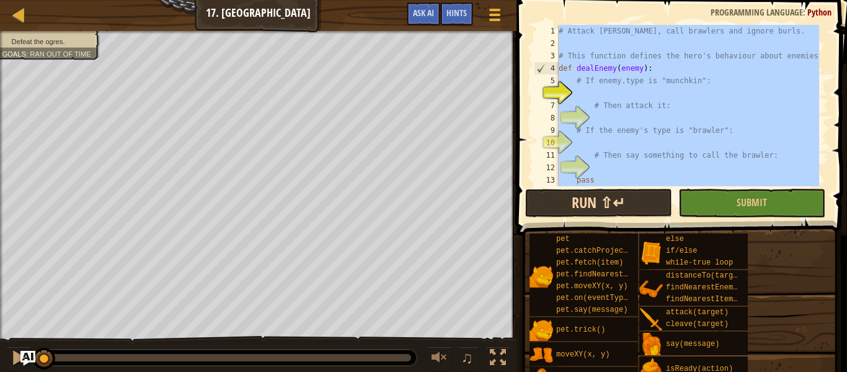
type textarea "hero.moveXY(30, 34)"
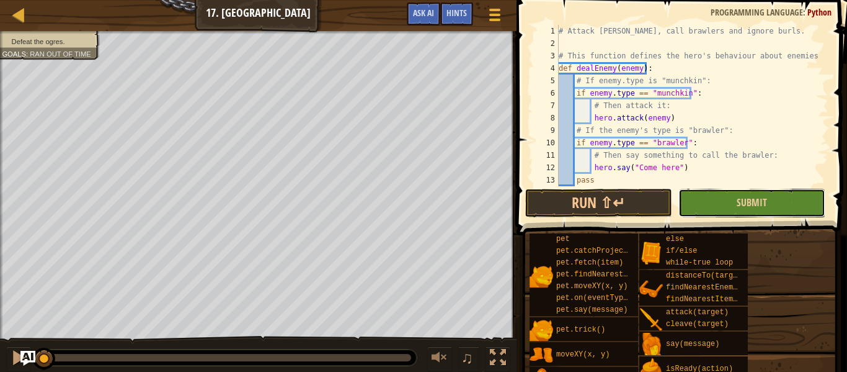
click at [735, 199] on button "Submit" at bounding box center [752, 203] width 147 height 29
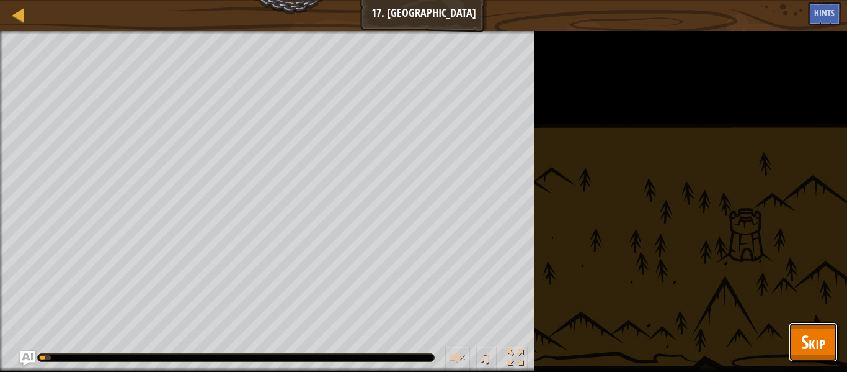
click at [807, 349] on span "Skip" at bounding box center [814, 341] width 24 height 25
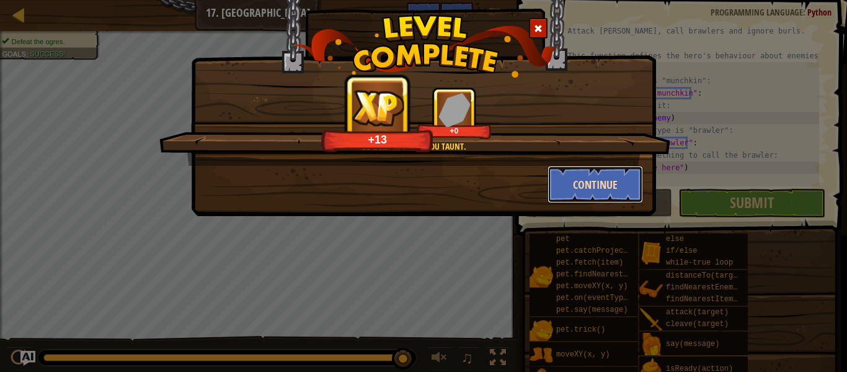
click at [599, 185] on button "Continue" at bounding box center [596, 184] width 96 height 37
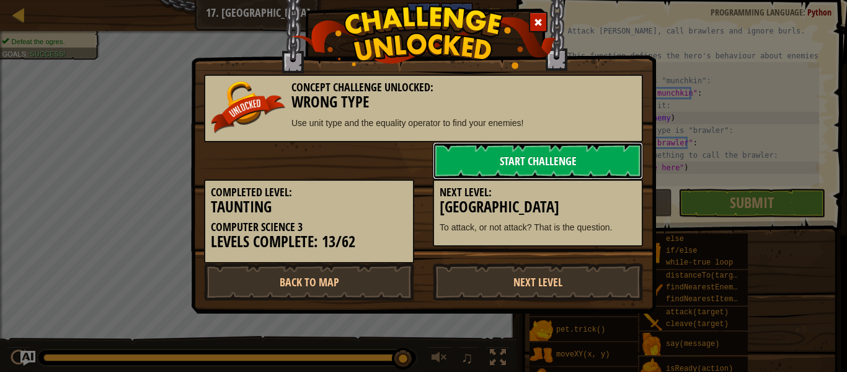
click at [506, 161] on link "Start Challenge" at bounding box center [538, 160] width 210 height 37
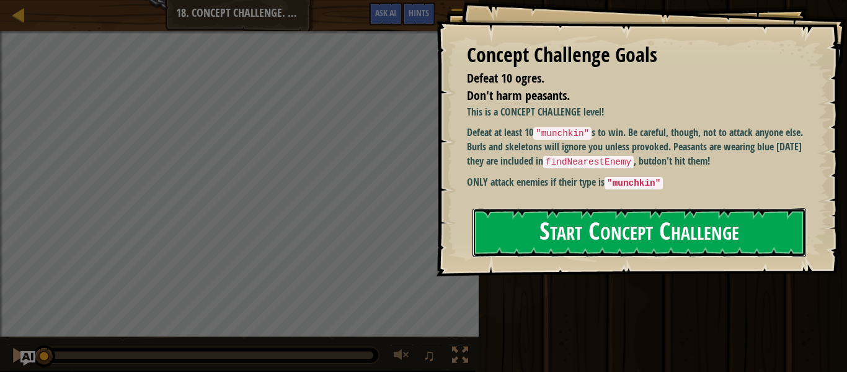
click at [609, 228] on button "Start Concept Challenge" at bounding box center [640, 232] width 334 height 49
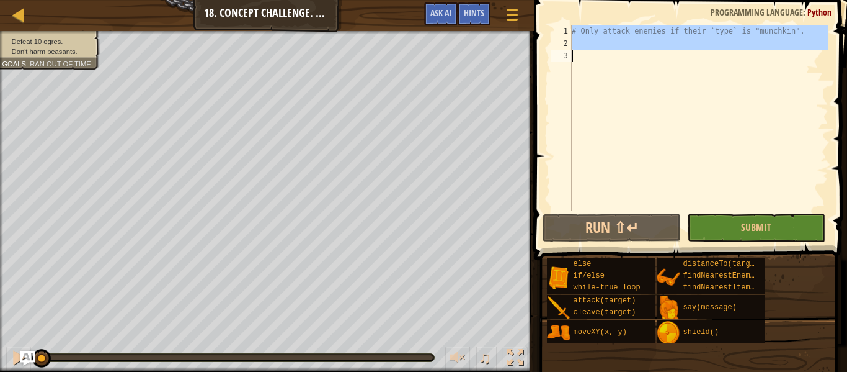
type textarea "hero.moveXY(30, 34)"
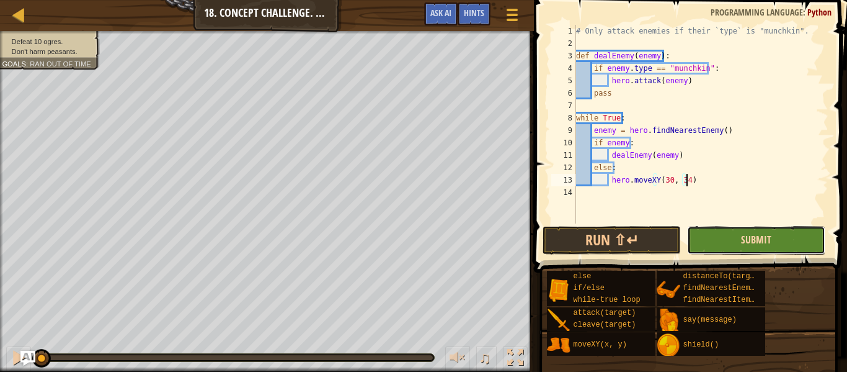
click at [749, 239] on span "Submit" at bounding box center [756, 240] width 30 height 14
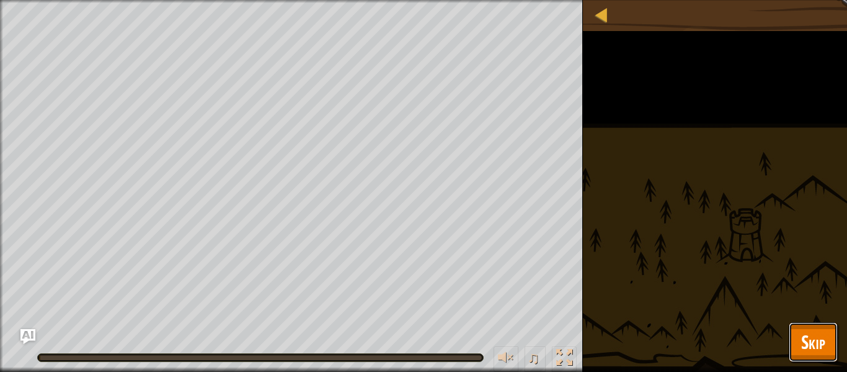
click at [803, 330] on span "Skip" at bounding box center [814, 341] width 24 height 25
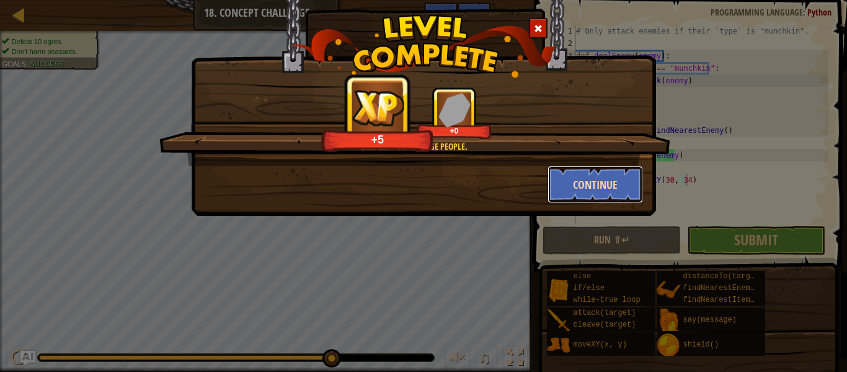
click at [577, 184] on button "Continue" at bounding box center [596, 184] width 96 height 37
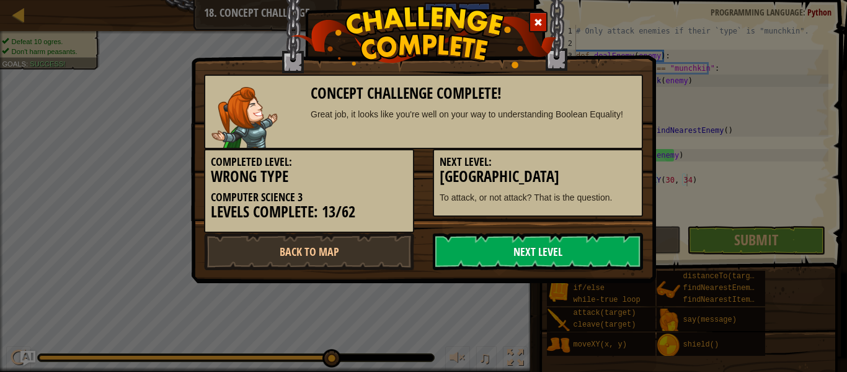
click at [510, 259] on link "Next Level" at bounding box center [538, 251] width 210 height 37
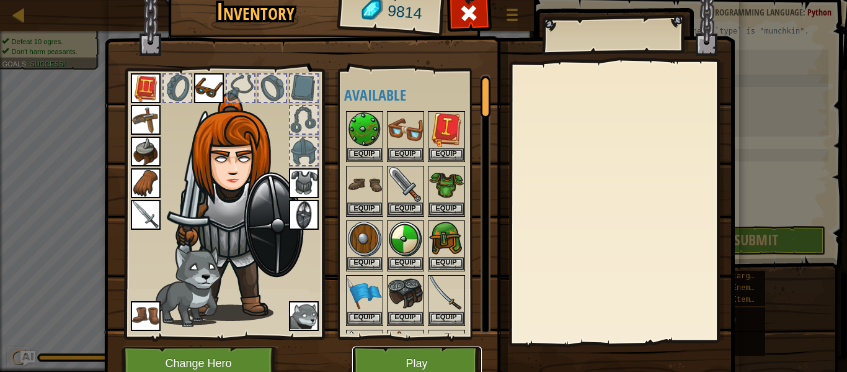
click at [436, 360] on button "Play" at bounding box center [417, 363] width 130 height 34
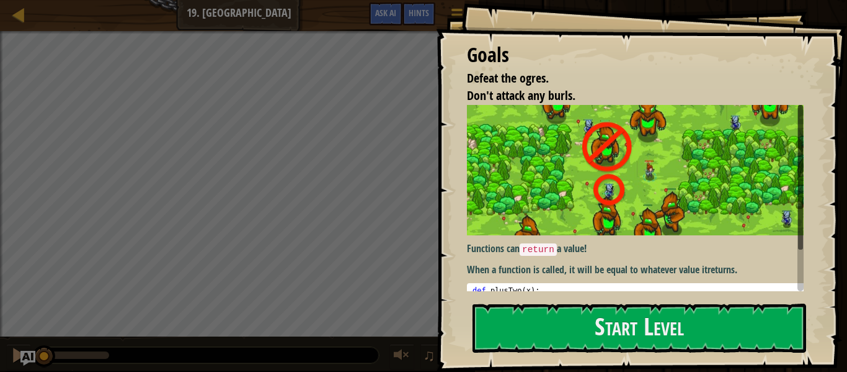
click at [576, 217] on img at bounding box center [640, 170] width 346 height 131
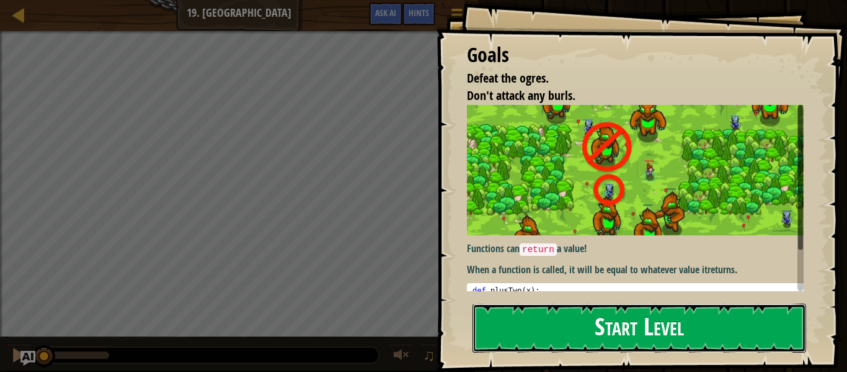
click at [570, 316] on button "Start Level" at bounding box center [640, 327] width 334 height 49
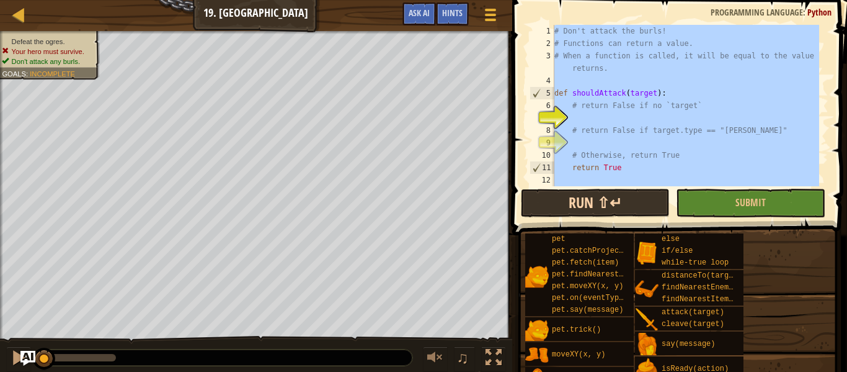
type textarea "hero.attack(enemy)"
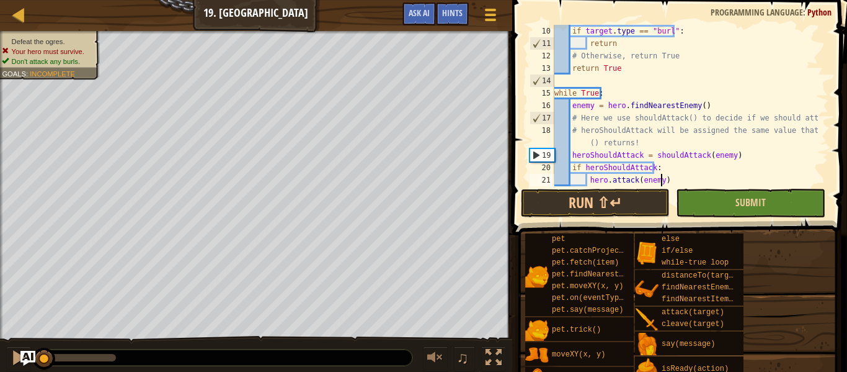
scroll to position [6, 0]
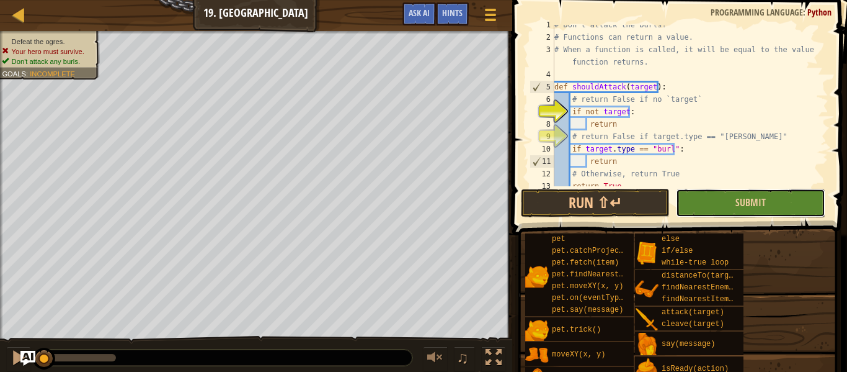
click at [699, 209] on button "Submit" at bounding box center [750, 203] width 149 height 29
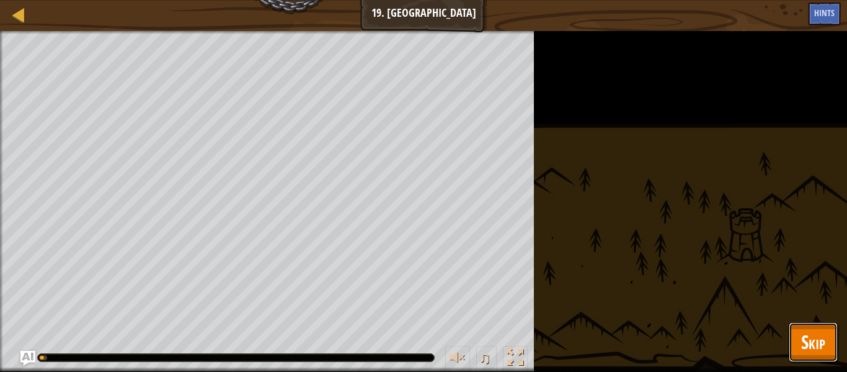
click at [805, 342] on span "Skip" at bounding box center [814, 341] width 24 height 25
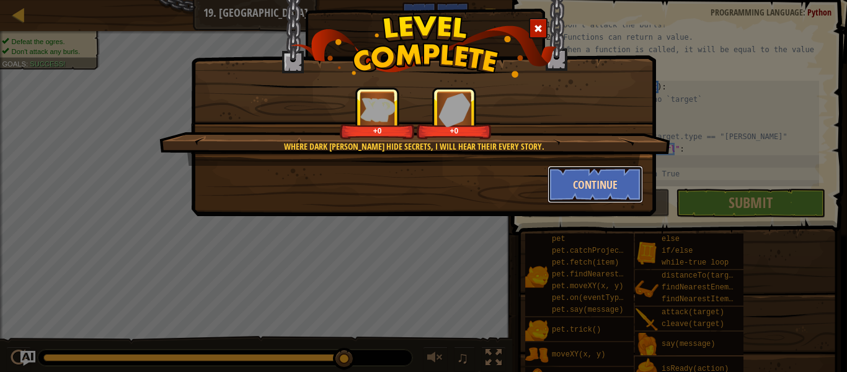
click at [574, 187] on button "Continue" at bounding box center [596, 184] width 96 height 37
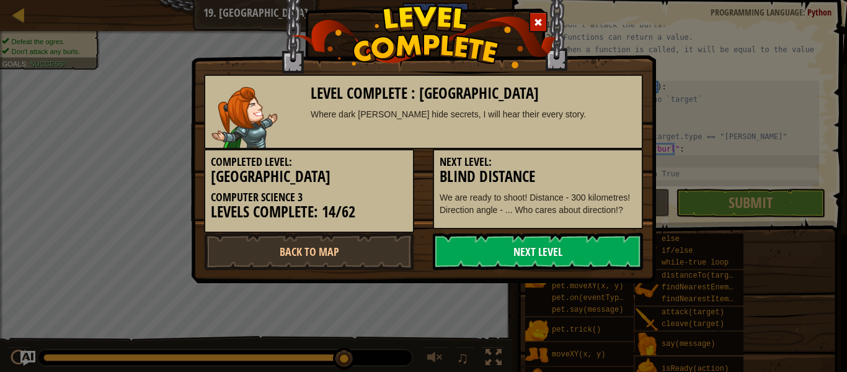
click at [493, 252] on link "Next Level" at bounding box center [538, 251] width 210 height 37
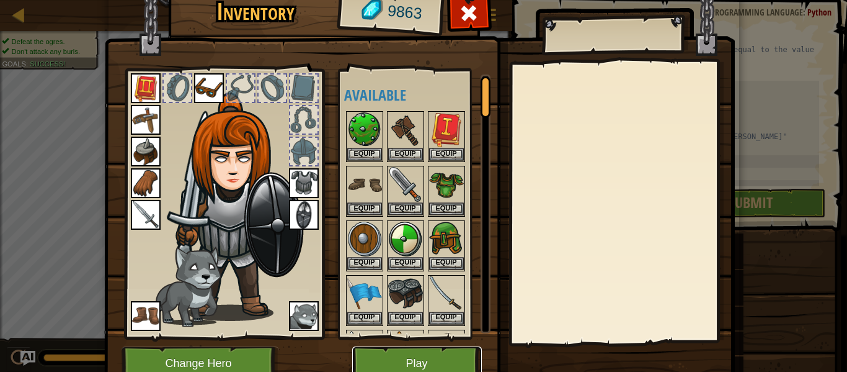
click at [406, 357] on button "Play" at bounding box center [417, 363] width 130 height 34
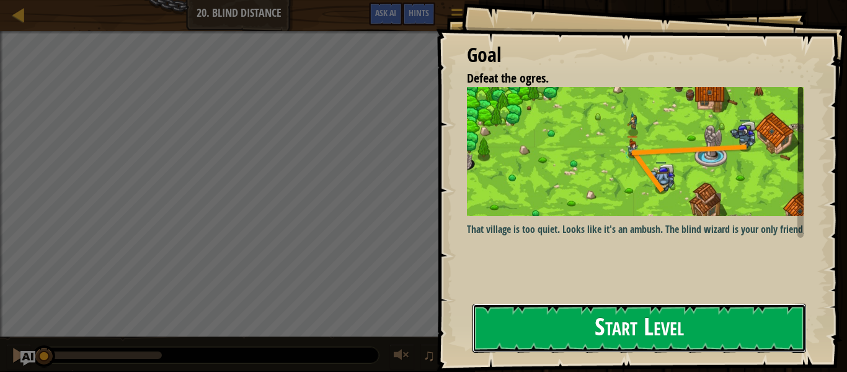
click at [614, 330] on button "Start Level" at bounding box center [640, 327] width 334 height 49
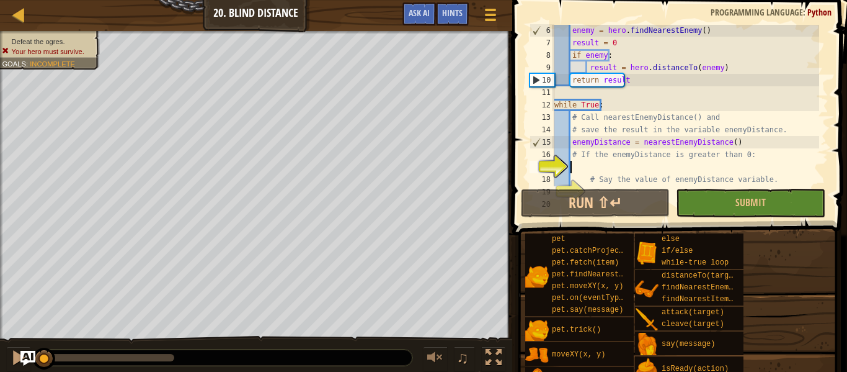
scroll to position [99, 0]
click at [592, 88] on div "enemy = hero . findNearestEnemy ( ) result = 0 if enemy : result = hero . dista…" at bounding box center [685, 117] width 267 height 186
type textarea "# Call nearestEnemyDistance() and # save the result in the variable enemyDistan…"
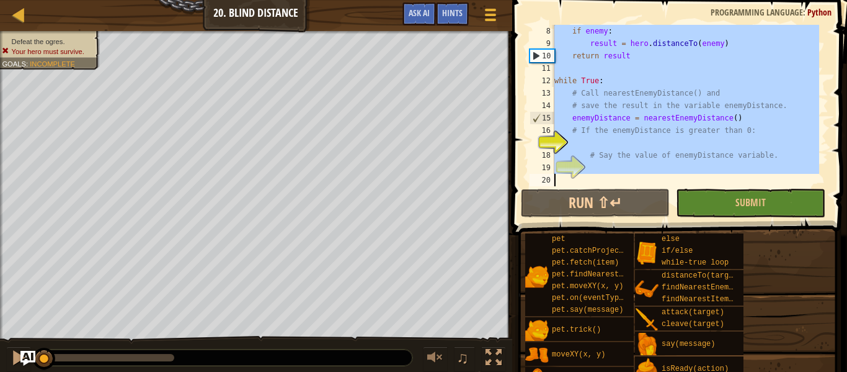
type textarea "hero.say(x)"
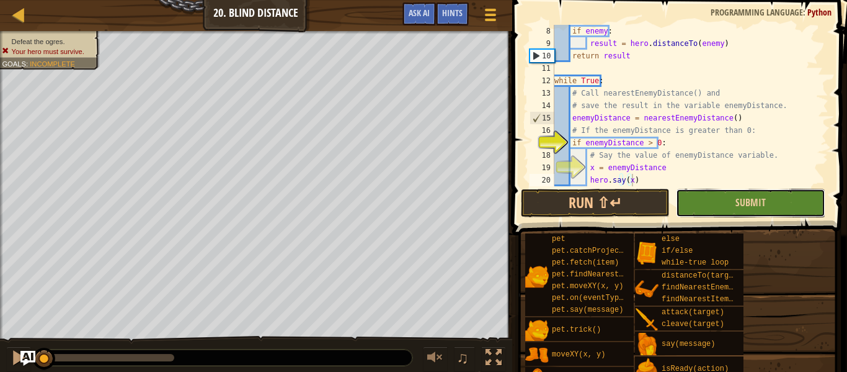
click at [715, 199] on button "Submit" at bounding box center [750, 203] width 149 height 29
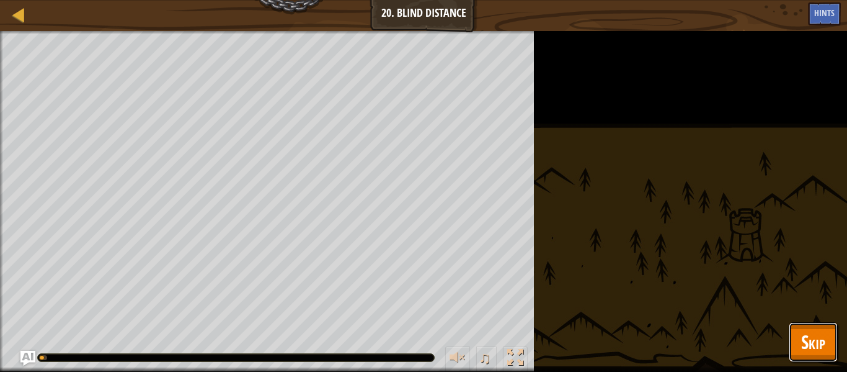
click at [805, 342] on span "Skip" at bounding box center [814, 341] width 24 height 25
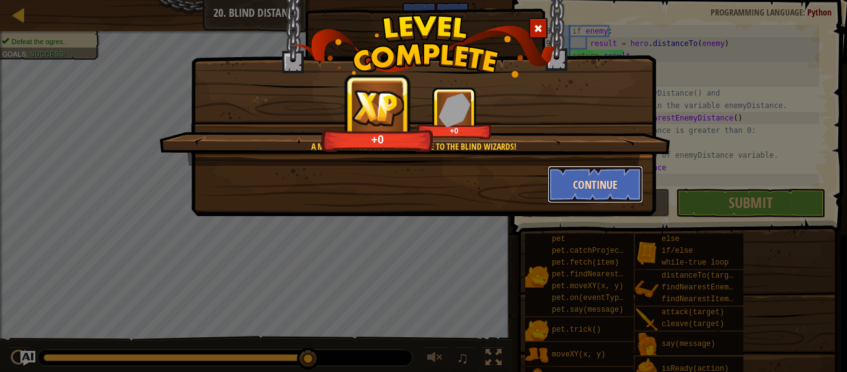
click at [583, 184] on button "Continue" at bounding box center [596, 184] width 96 height 37
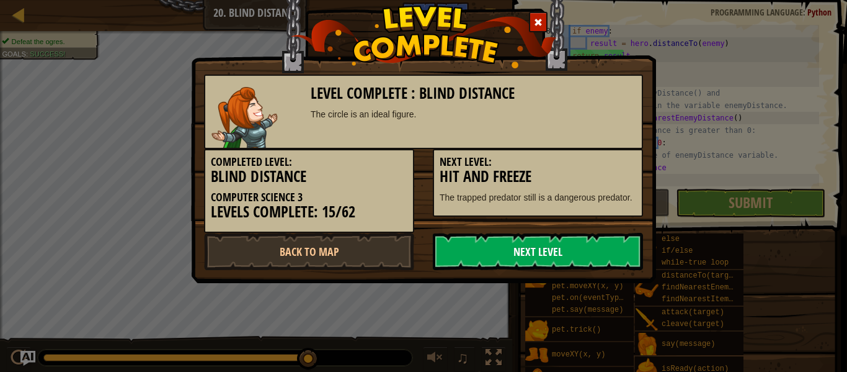
click at [530, 246] on link "Next Level" at bounding box center [538, 251] width 210 height 37
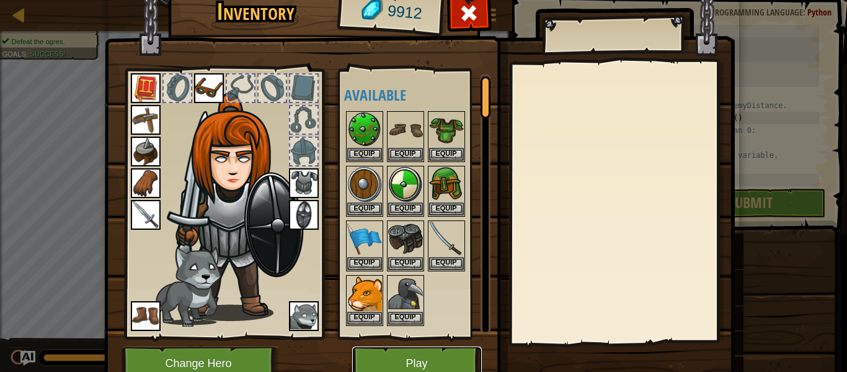
click at [424, 362] on button "Play" at bounding box center [417, 363] width 130 height 34
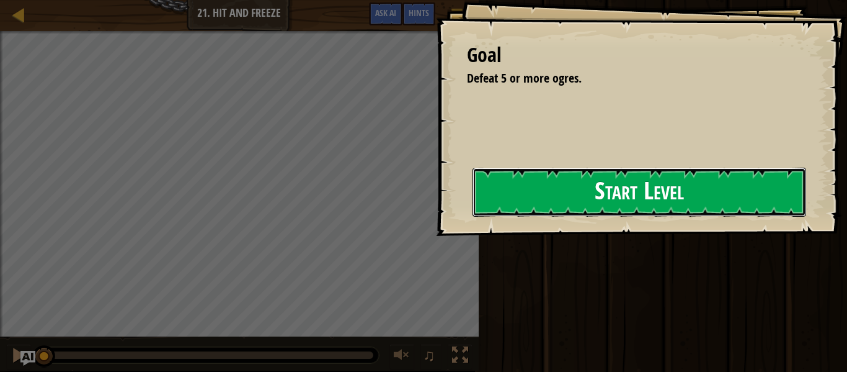
click at [637, 208] on button "Start Level" at bounding box center [640, 192] width 334 height 49
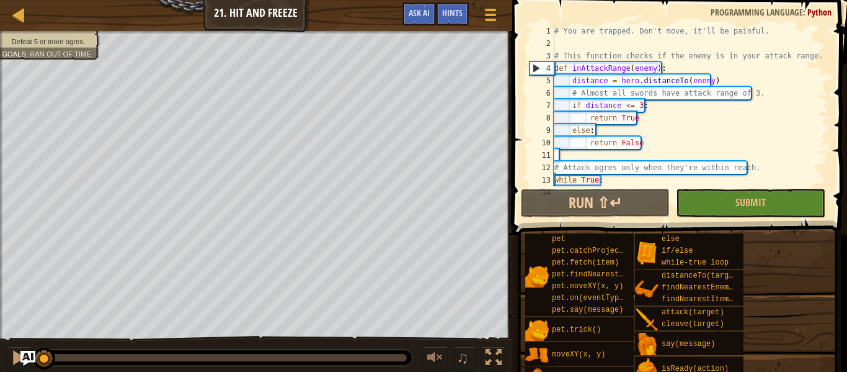
click at [597, 129] on div "# You are trapped. Don't move, it'll be painful. # This function checks if the …" at bounding box center [707, 118] width 310 height 186
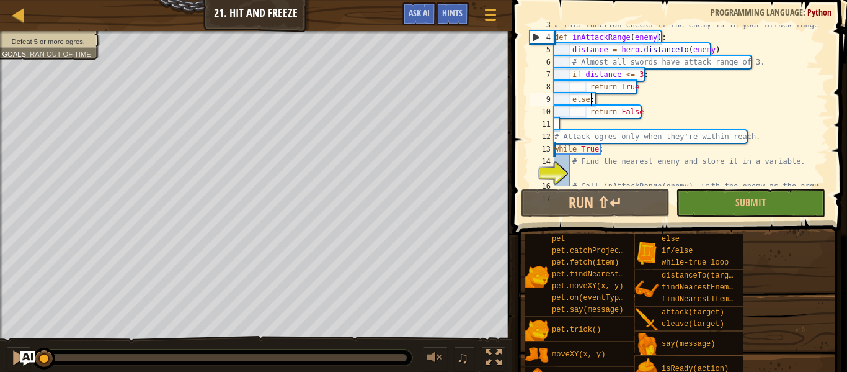
scroll to position [93, 0]
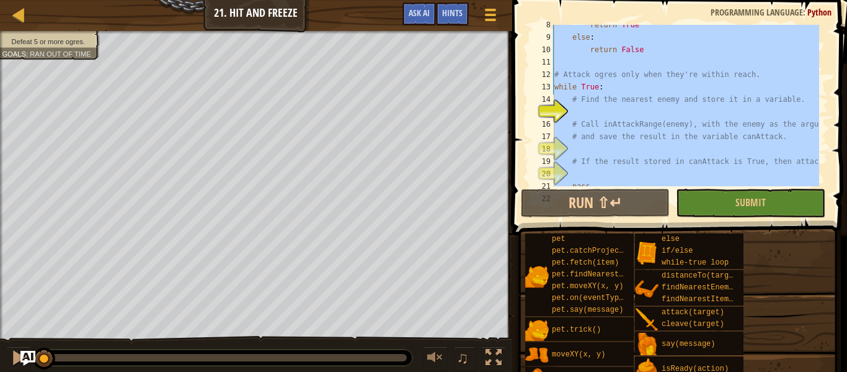
type textarea "pass"
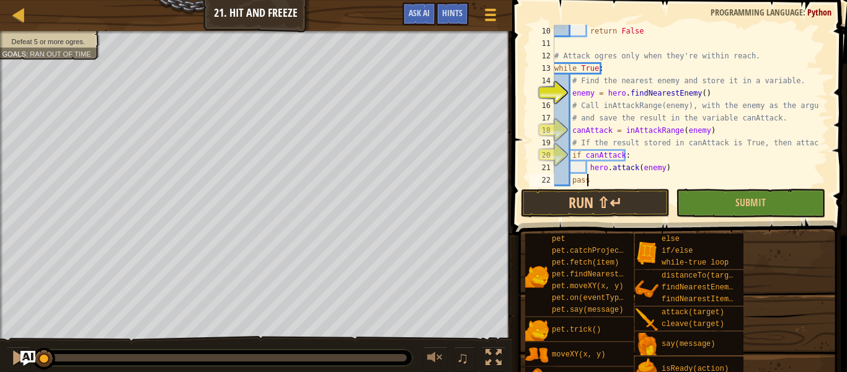
scroll to position [112, 0]
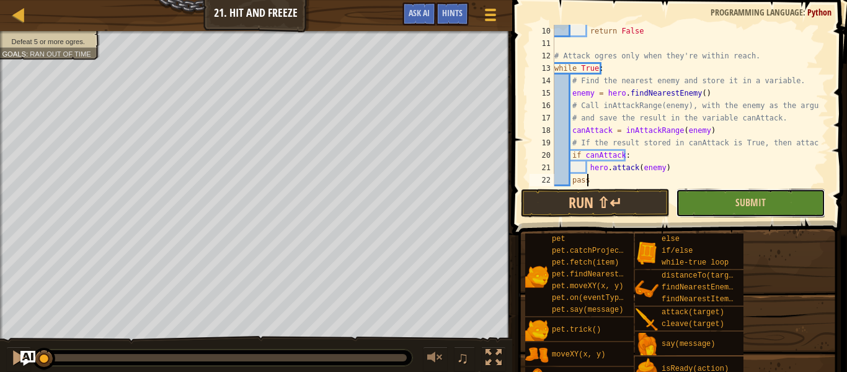
click at [719, 210] on button "Submit" at bounding box center [750, 203] width 149 height 29
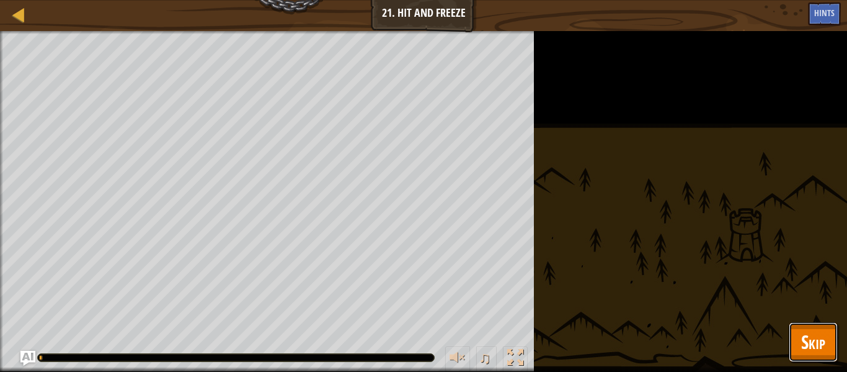
click at [804, 338] on span "Skip" at bounding box center [814, 341] width 24 height 25
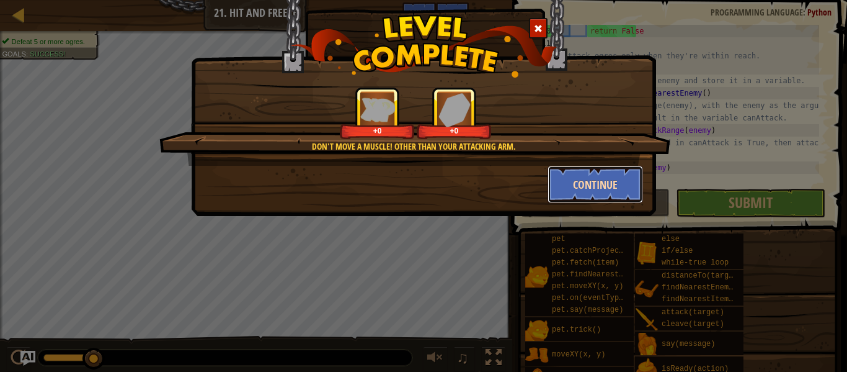
click at [591, 185] on button "Continue" at bounding box center [596, 184] width 96 height 37
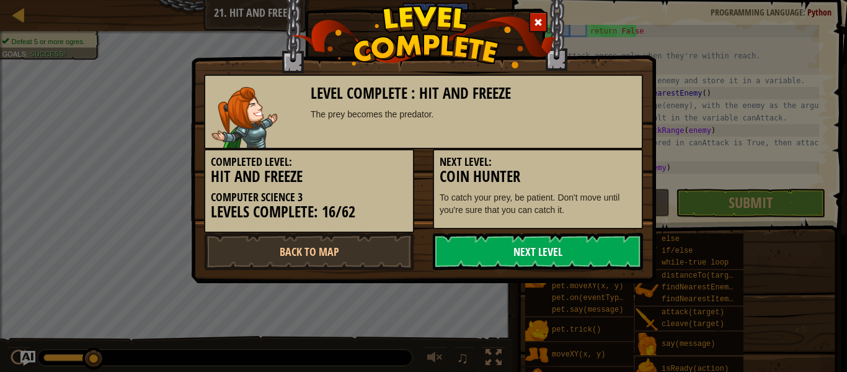
click at [527, 245] on link "Next Level" at bounding box center [538, 251] width 210 height 37
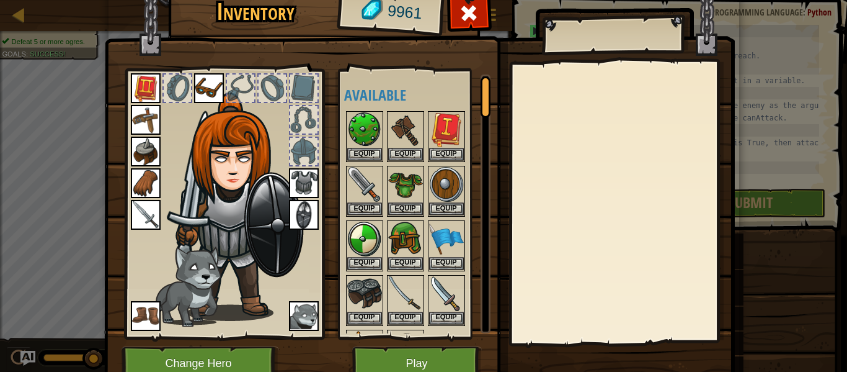
click at [534, 222] on div at bounding box center [621, 202] width 219 height 279
click at [366, 367] on button "Play" at bounding box center [417, 363] width 130 height 34
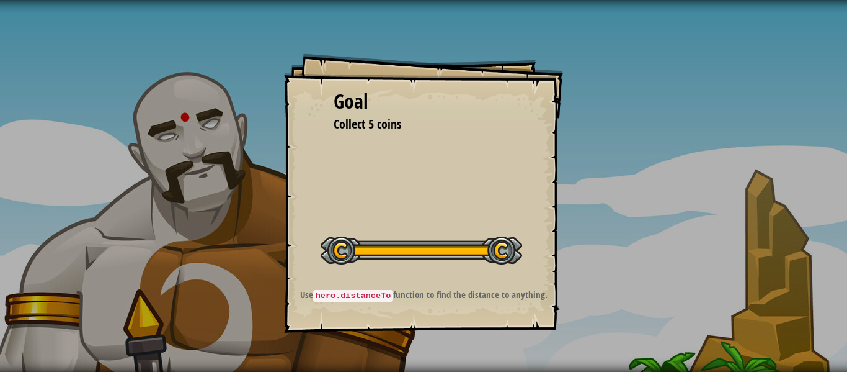
click at [0, 0] on button "Start Level" at bounding box center [0, 0] width 0 height 0
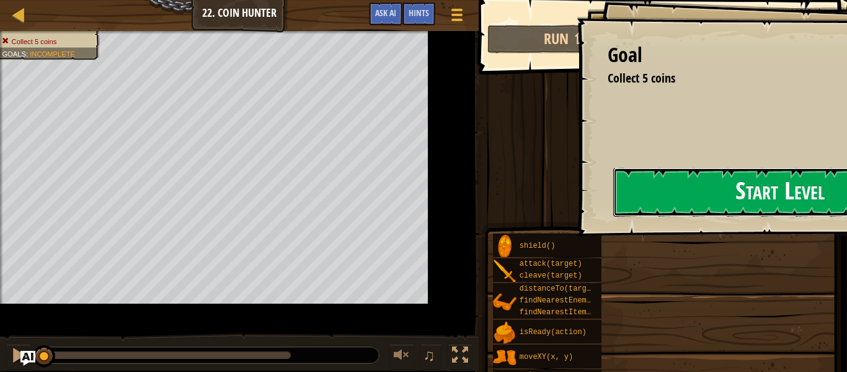
click at [614, 217] on button "Start Level" at bounding box center [781, 192] width 334 height 49
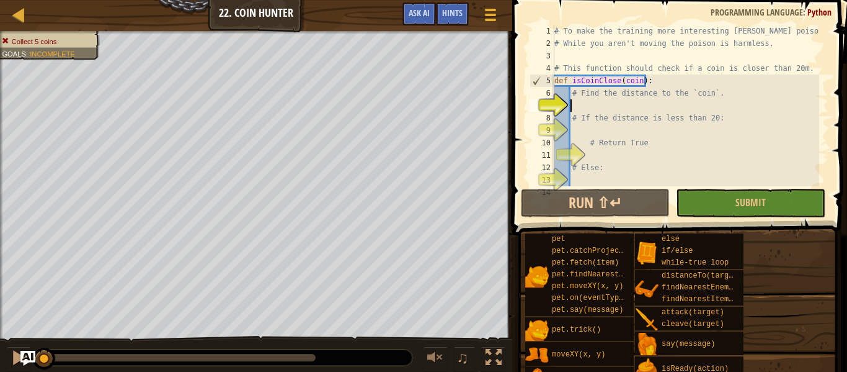
click at [678, 154] on div "# To make the training more interesting [PERSON_NAME] poisoned you. # While you…" at bounding box center [685, 118] width 267 height 186
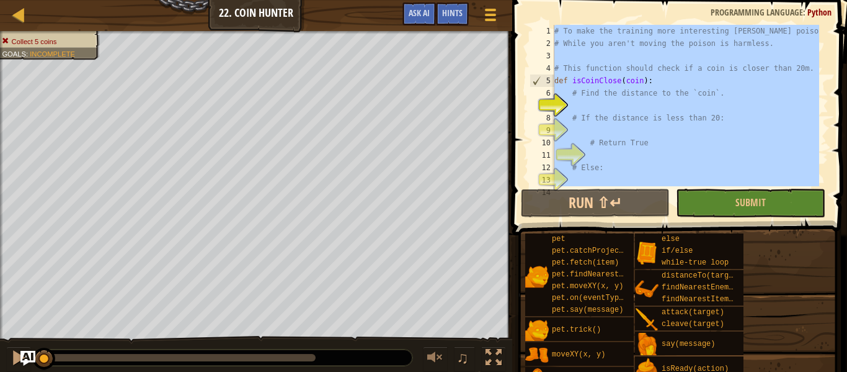
paste textarea
type textarea "hero.moveXY(item.pos.x, item.pos.y)"
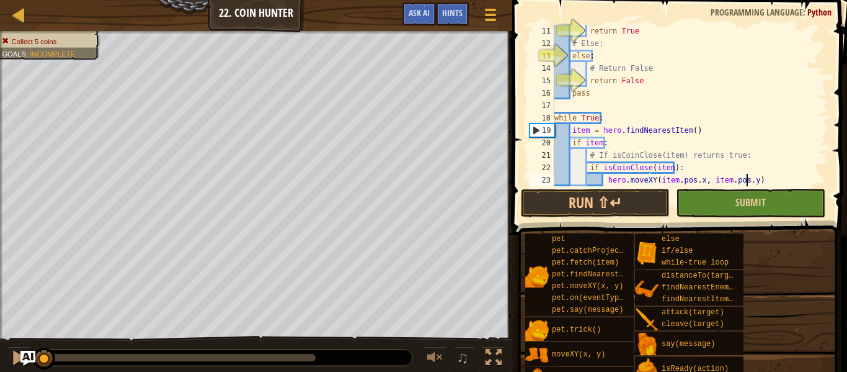
scroll to position [124, 0]
click at [730, 198] on button "Submit" at bounding box center [750, 203] width 149 height 29
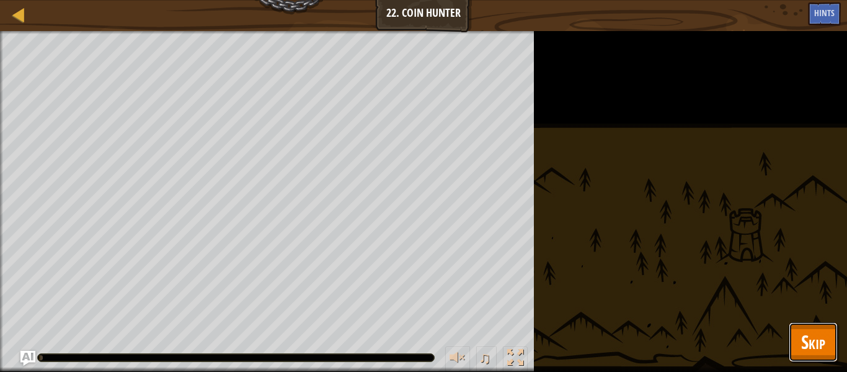
click at [818, 333] on span "Skip" at bounding box center [814, 341] width 24 height 25
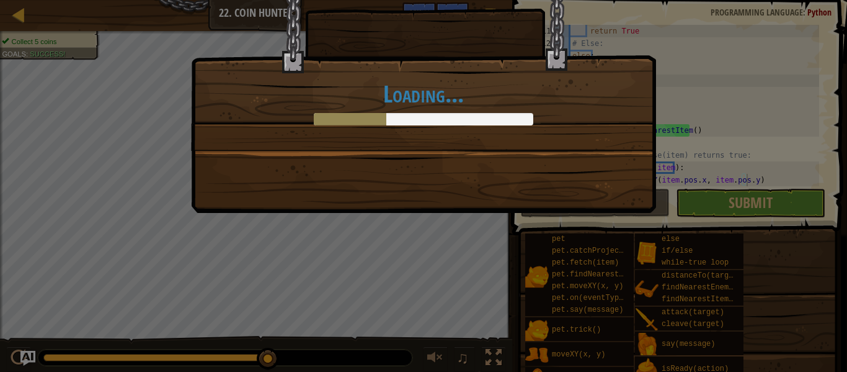
click at [466, 141] on div "Loading..." at bounding box center [424, 59] width 464 height 181
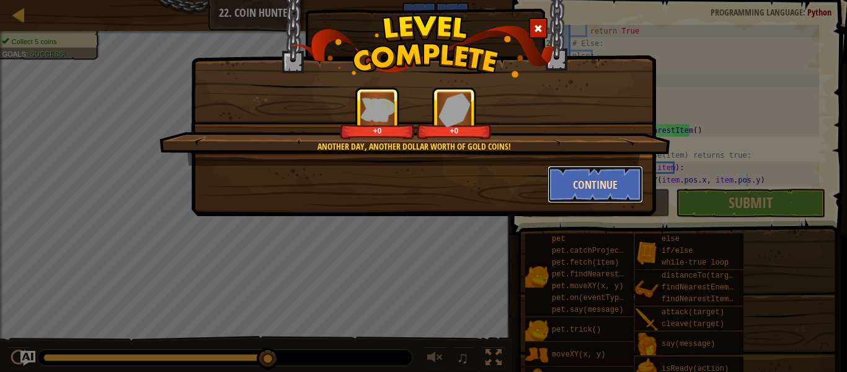
click at [579, 192] on button "Continue" at bounding box center [596, 184] width 96 height 37
